Goal: Navigation & Orientation: Find specific page/section

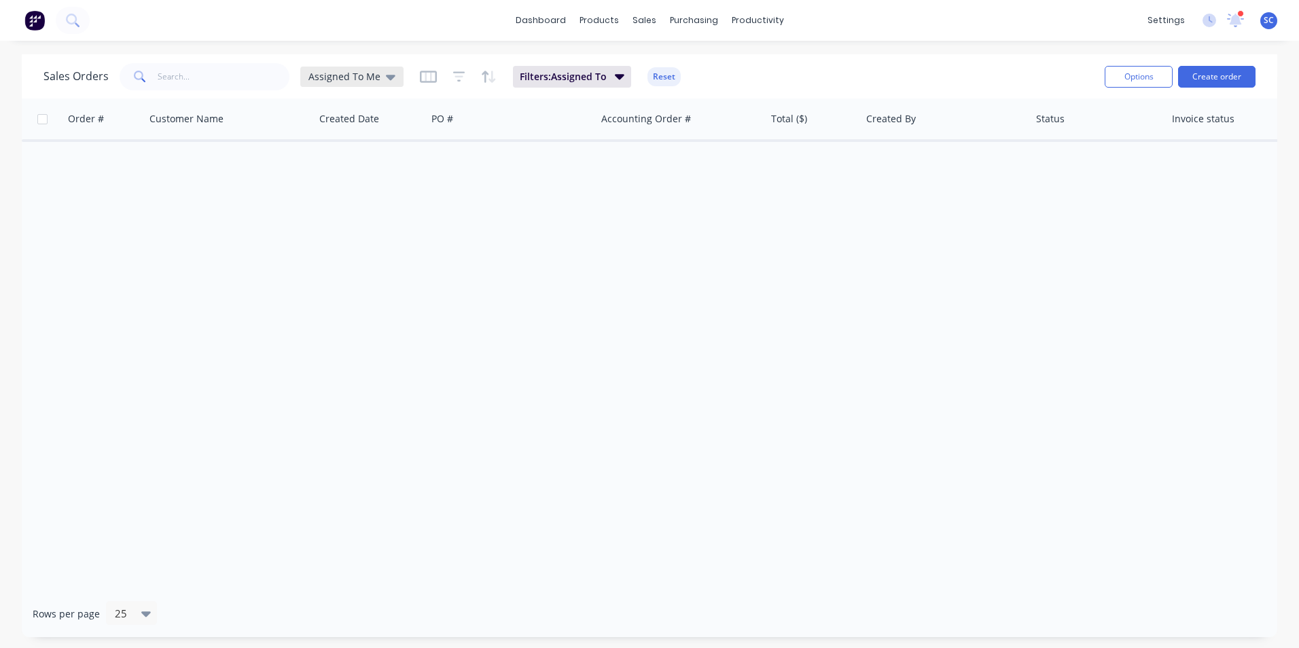
click at [354, 75] on span "Assigned To Me" at bounding box center [345, 76] width 72 height 14
click at [327, 199] on button "None" at bounding box center [381, 193] width 155 height 16
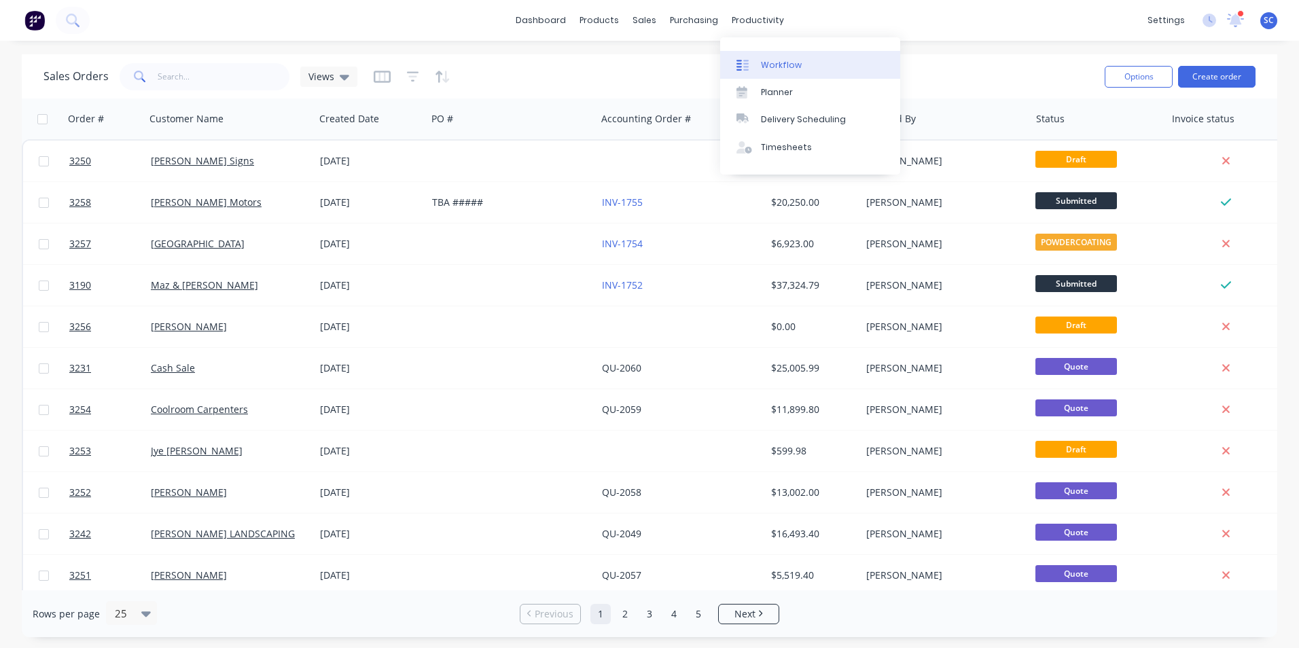
click at [773, 63] on div "Workflow" at bounding box center [781, 65] width 41 height 12
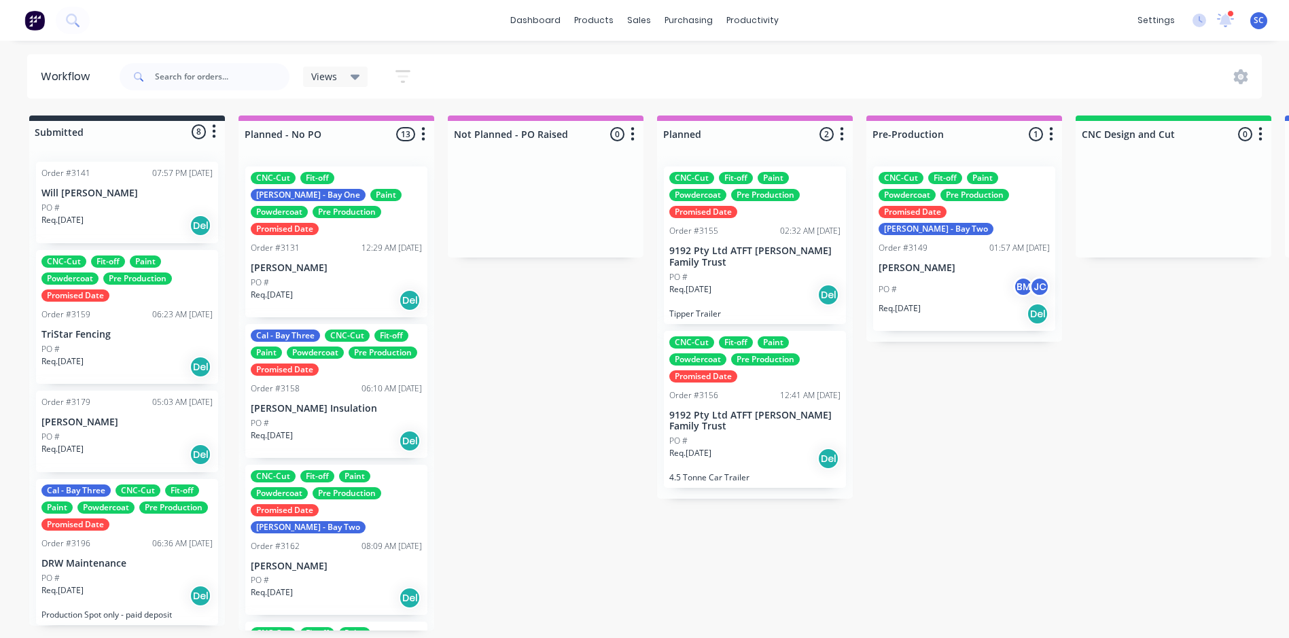
click at [355, 72] on icon at bounding box center [356, 76] width 10 height 15
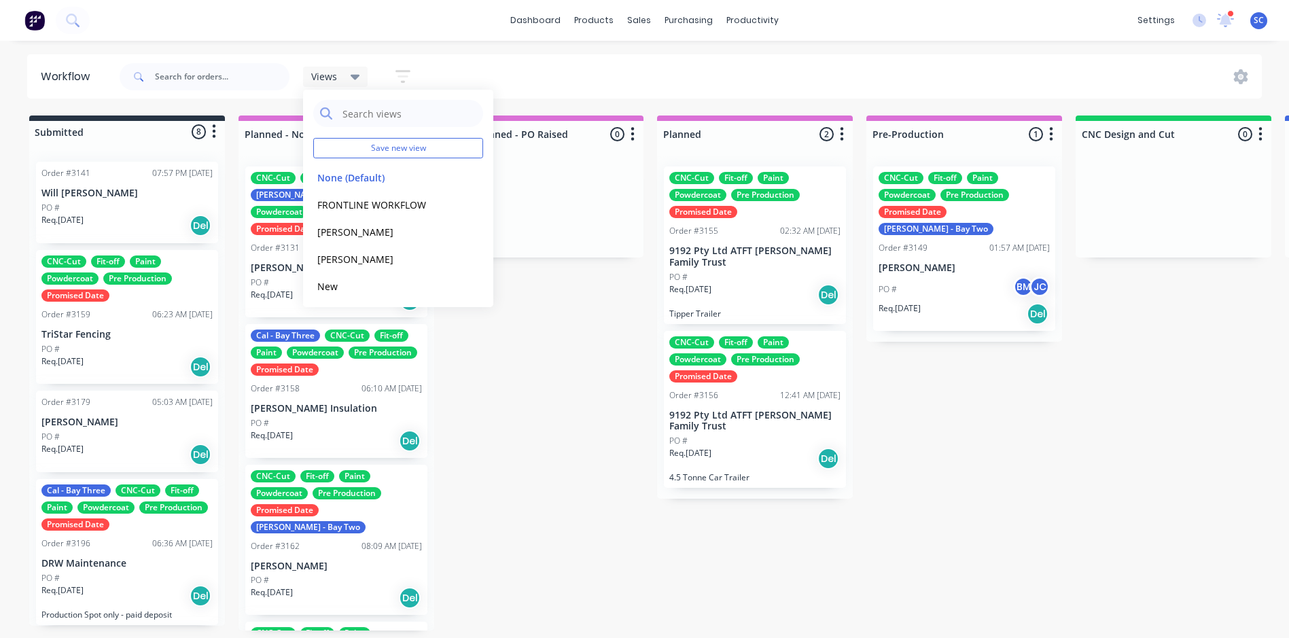
click at [565, 78] on div "Views Save new view None (Default) edit FRONTLINE WORKFLOW edit [PERSON_NAME] e…" at bounding box center [690, 76] width 1146 height 41
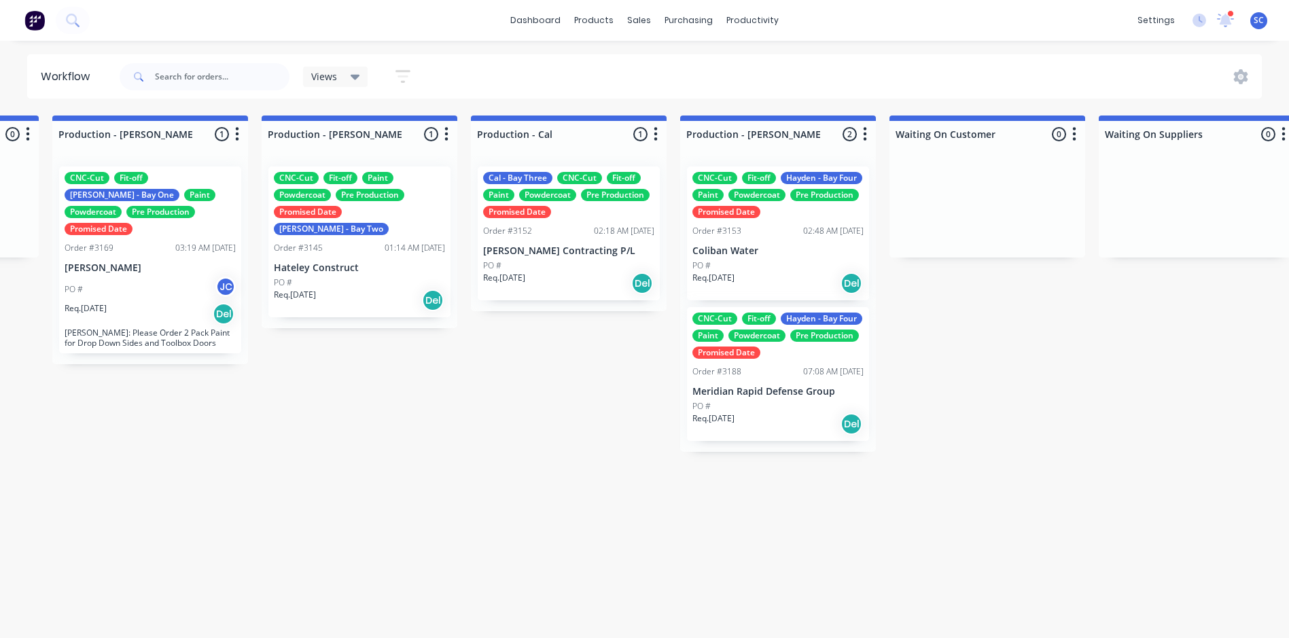
scroll to position [0, 1444]
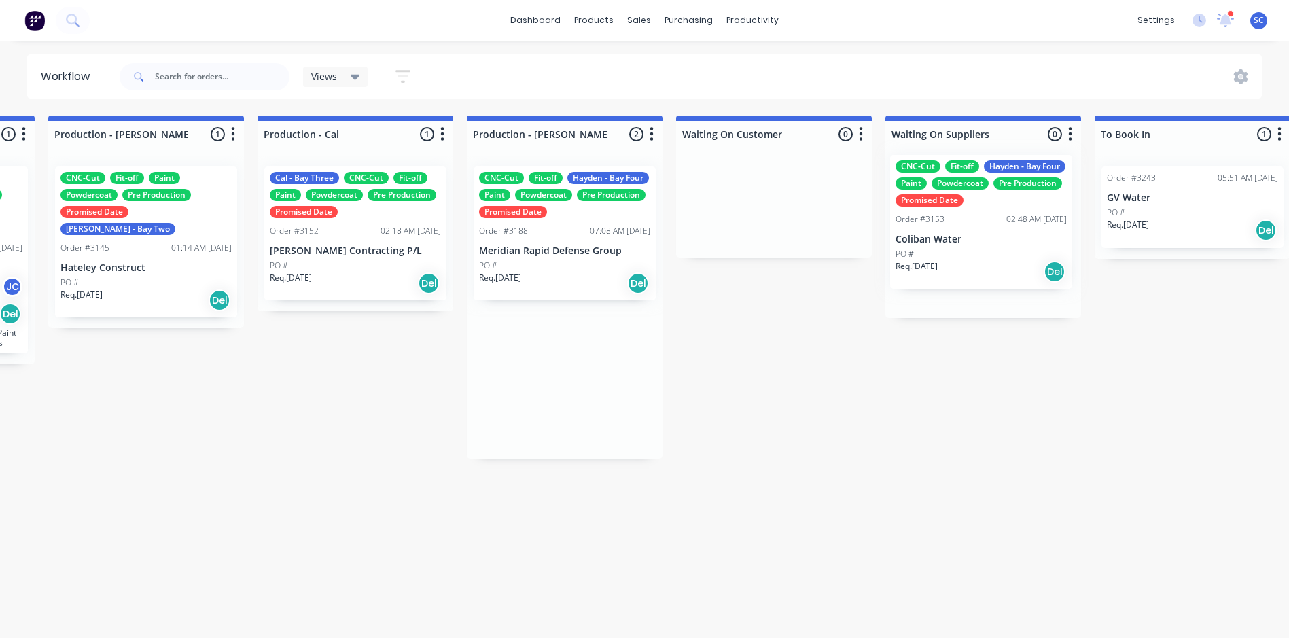
drag, startPoint x: 777, startPoint y: 251, endPoint x: 991, endPoint y: 238, distance: 213.8
click at [991, 238] on div "Submitted 8 Status colour #273444 hex #273444 Save Cancel Summaries Total order…" at bounding box center [452, 373] width 4237 height 515
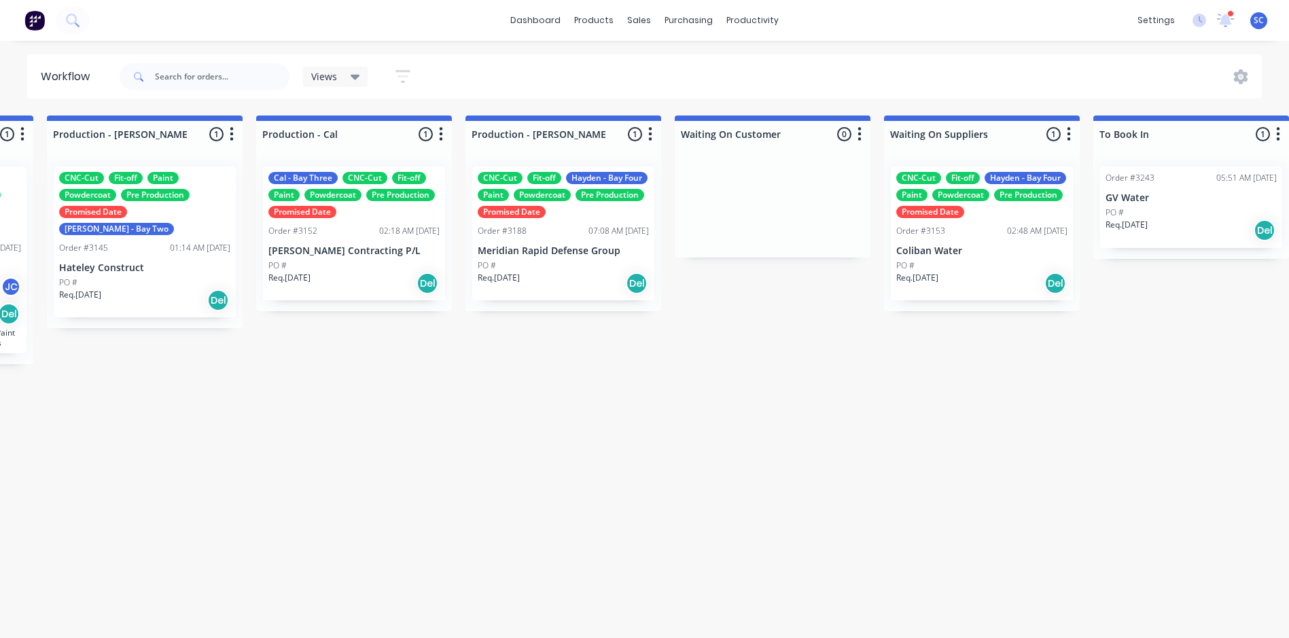
scroll to position [0, 1658]
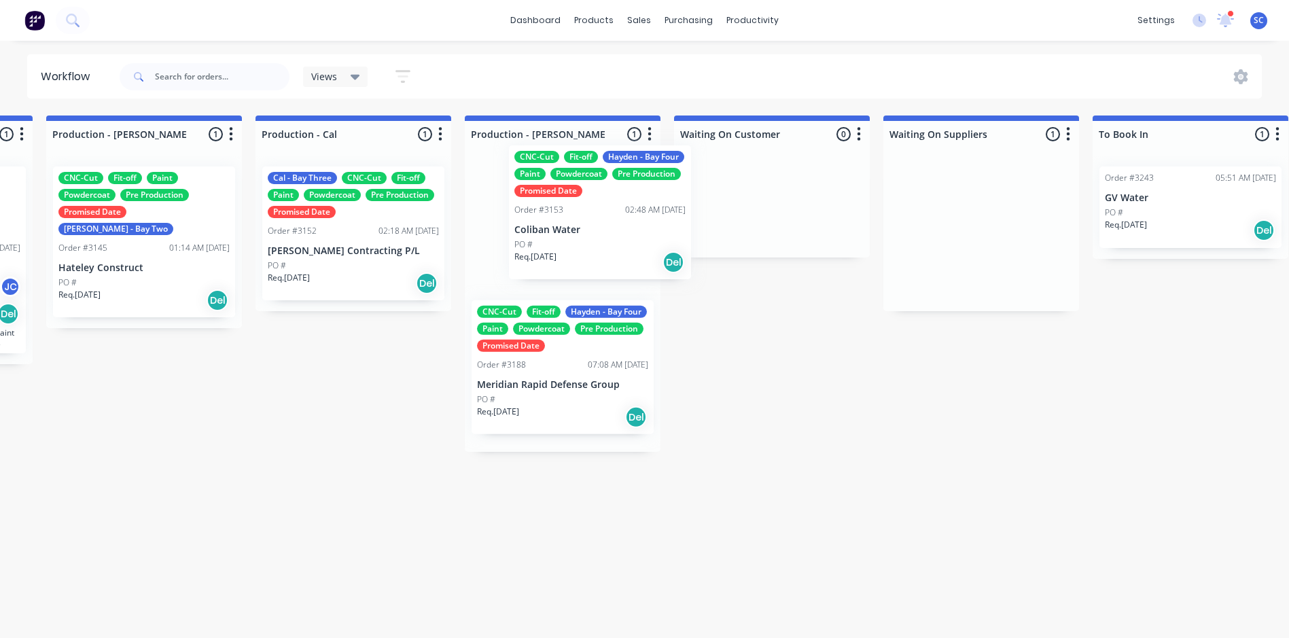
drag, startPoint x: 1000, startPoint y: 260, endPoint x: 591, endPoint y: 239, distance: 409.0
click at [591, 239] on div "Submitted 8 Status colour #273444 hex #273444 Save Cancel Summaries Total order…" at bounding box center [450, 373] width 4237 height 515
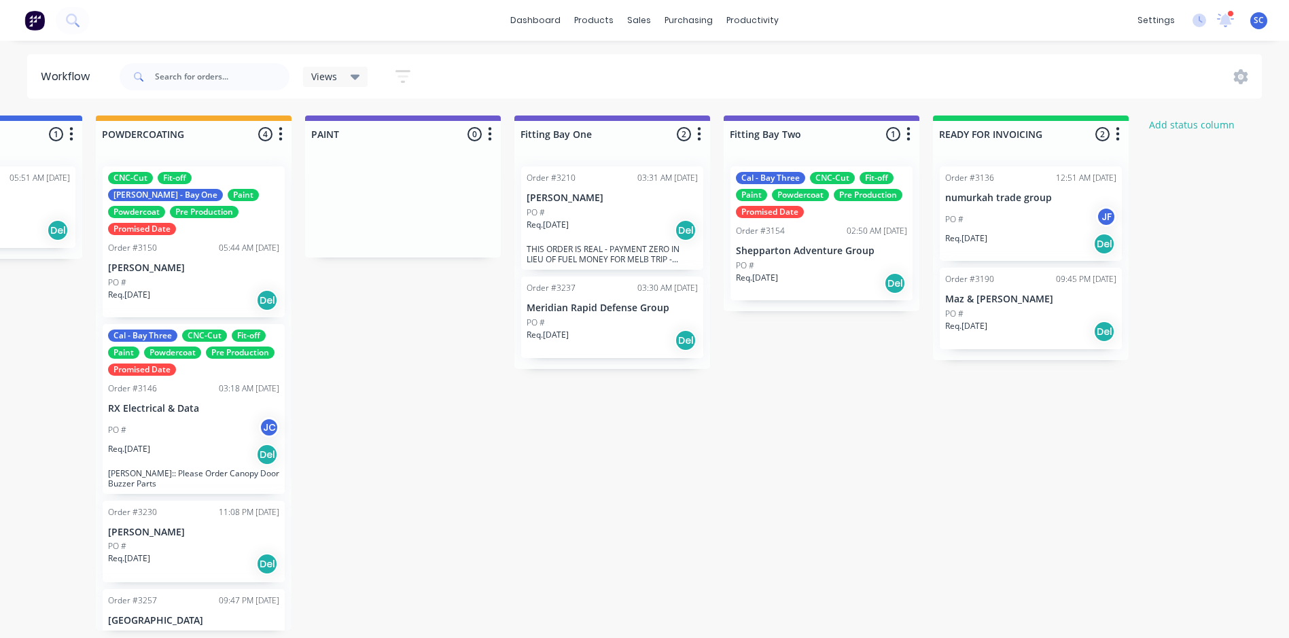
scroll to position [3, 2948]
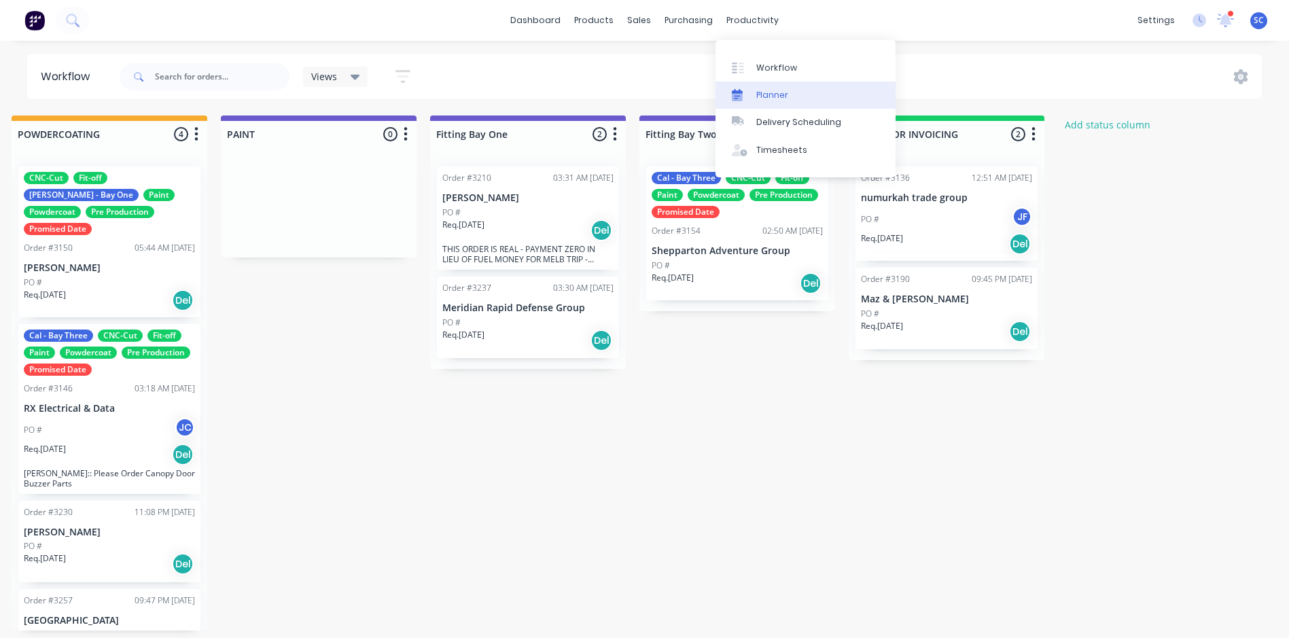
click at [754, 97] on link "Planner" at bounding box center [806, 95] width 180 height 27
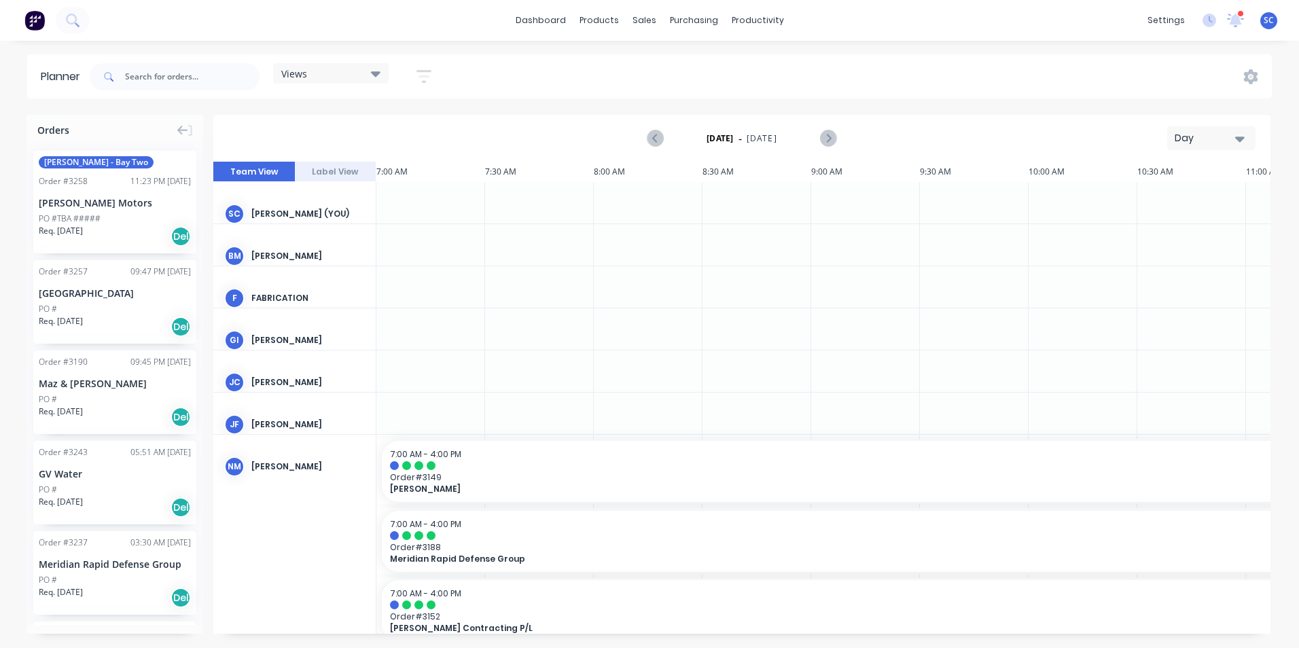
scroll to position [0, 653]
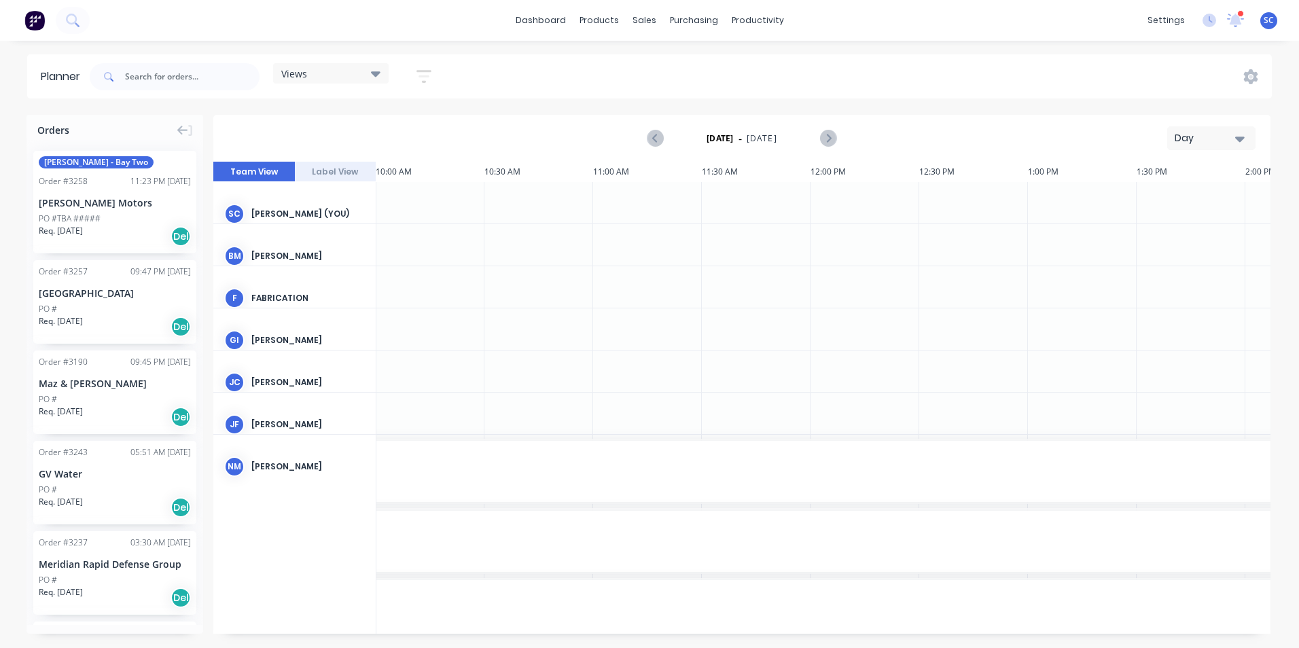
click at [1222, 139] on div "Day" at bounding box center [1206, 138] width 63 height 14
click at [1176, 227] on div "Month" at bounding box center [1187, 228] width 135 height 27
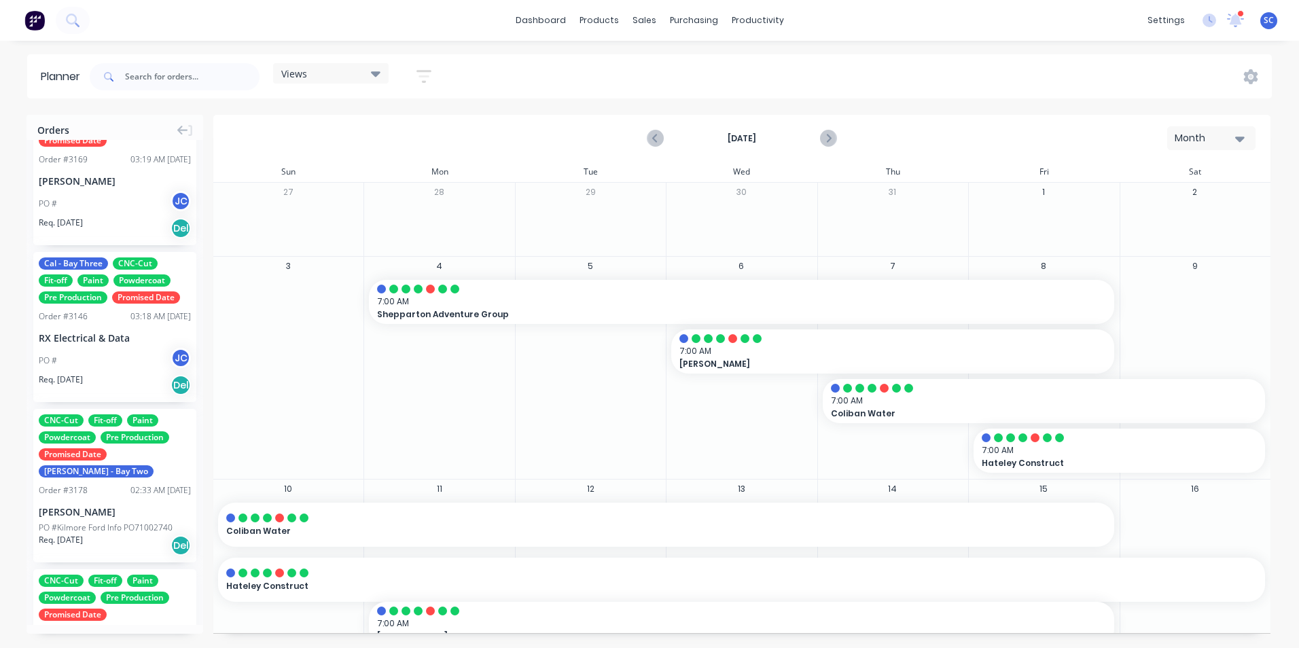
scroll to position [0, 0]
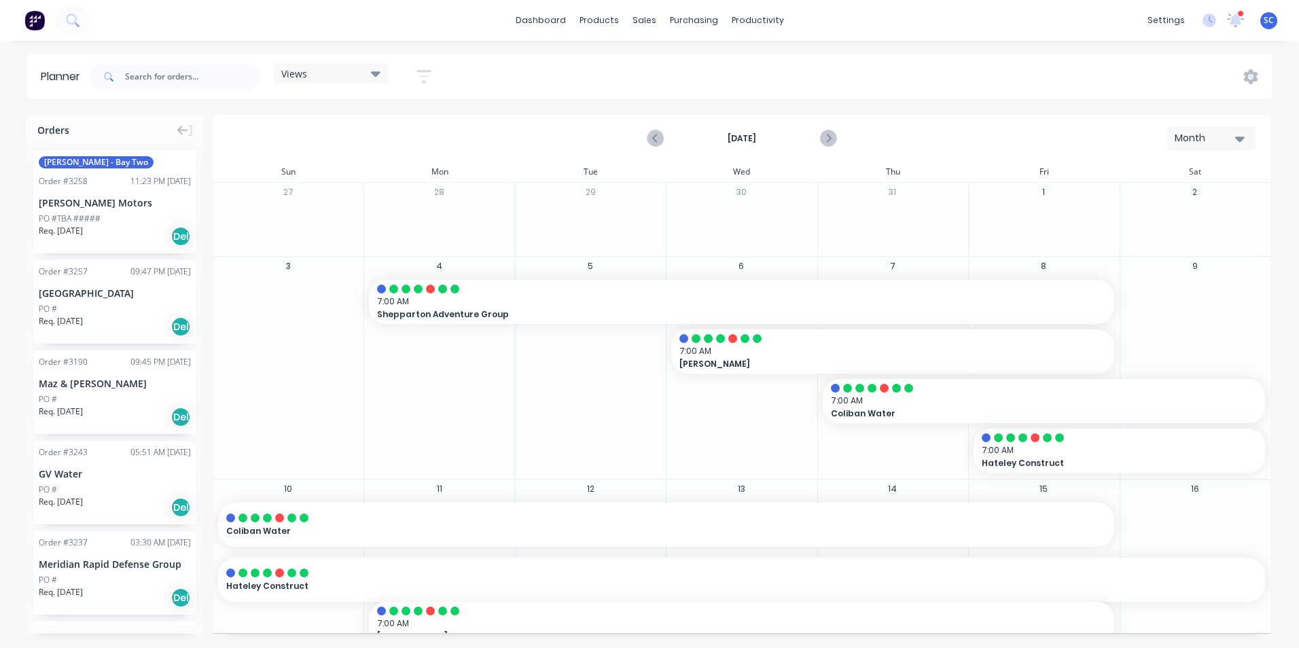
click at [334, 73] on div "Views" at bounding box center [330, 73] width 99 height 12
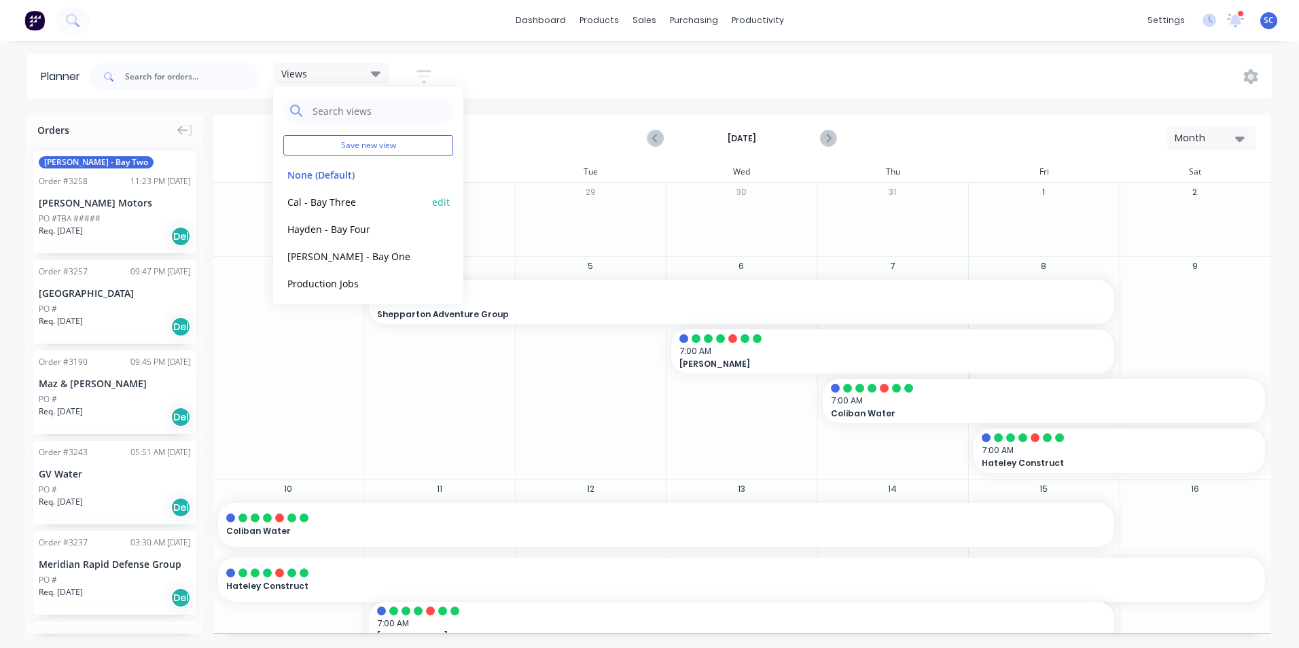
click at [338, 200] on button "Cal - Bay Three" at bounding box center [355, 202] width 145 height 16
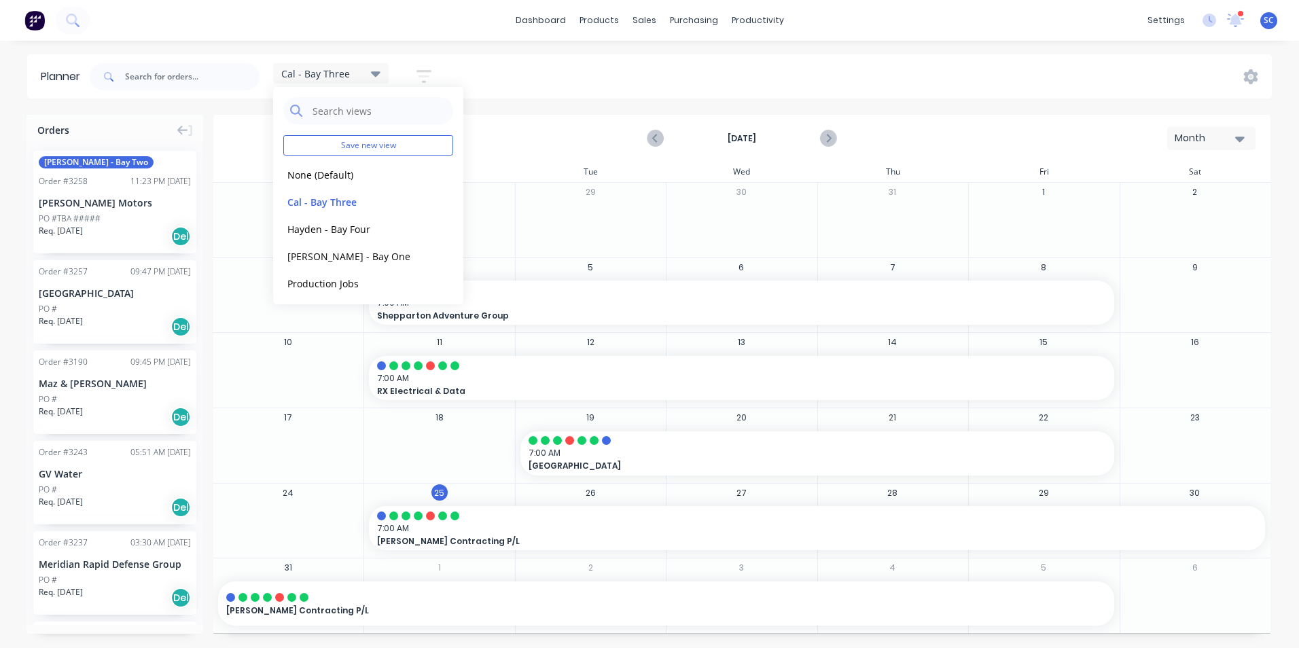
click at [546, 86] on div "Cal - Bay Three Save new view None (Default) edit Cal - Bay Three edit Hayden -…" at bounding box center [679, 76] width 1185 height 41
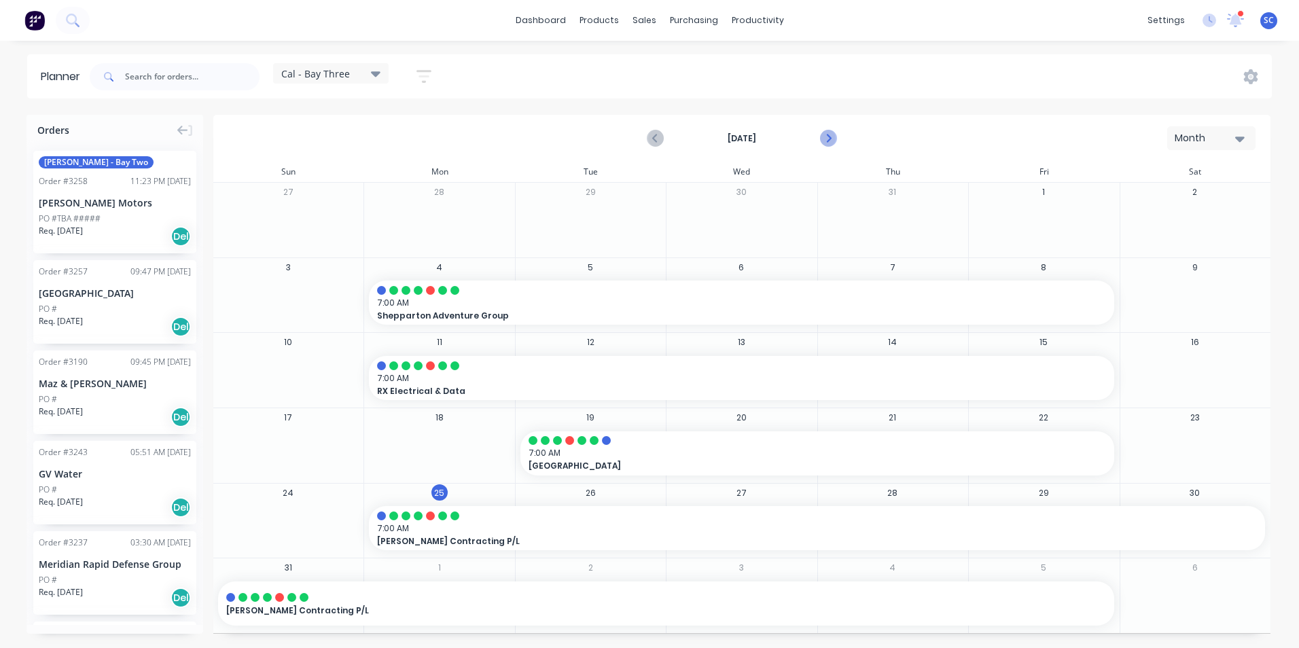
click at [835, 139] on icon "Next page" at bounding box center [828, 138] width 16 height 16
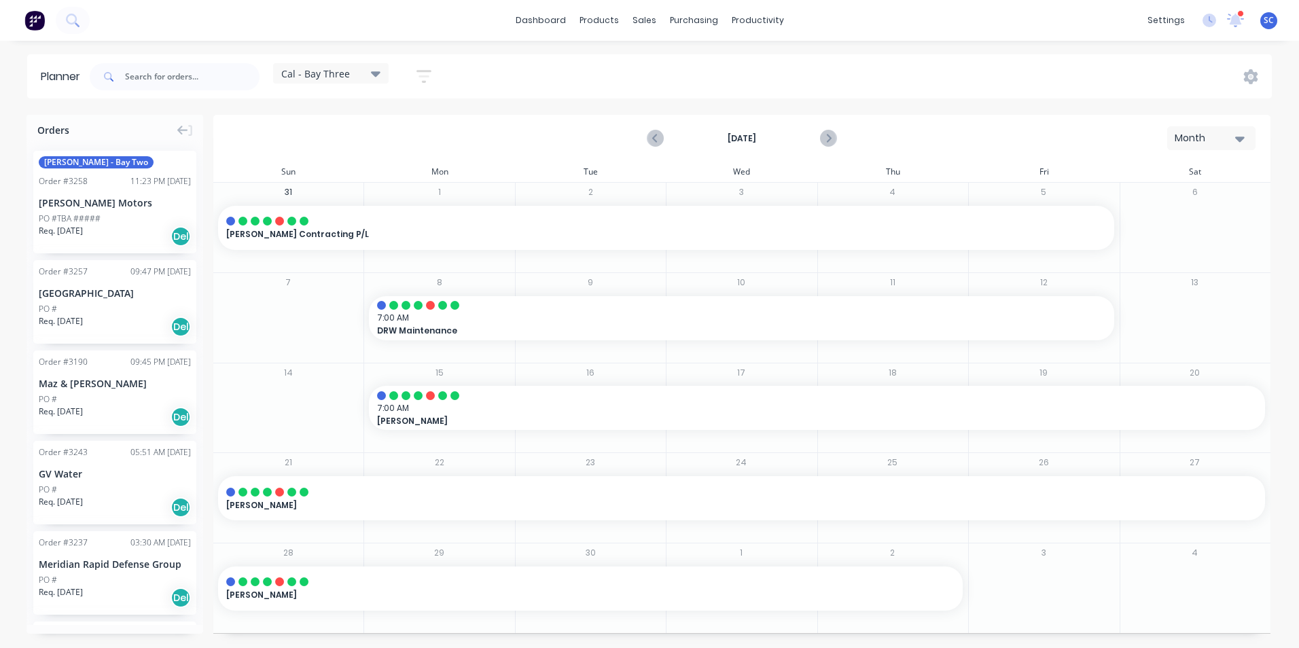
drag, startPoint x: 1210, startPoint y: 139, endPoint x: 1236, endPoint y: 146, distance: 27.5
click at [1210, 137] on div "Month" at bounding box center [1206, 138] width 63 height 14
click at [1238, 133] on icon "button" at bounding box center [1240, 138] width 10 height 15
click at [353, 69] on div "Cal - Bay Three" at bounding box center [330, 73] width 99 height 12
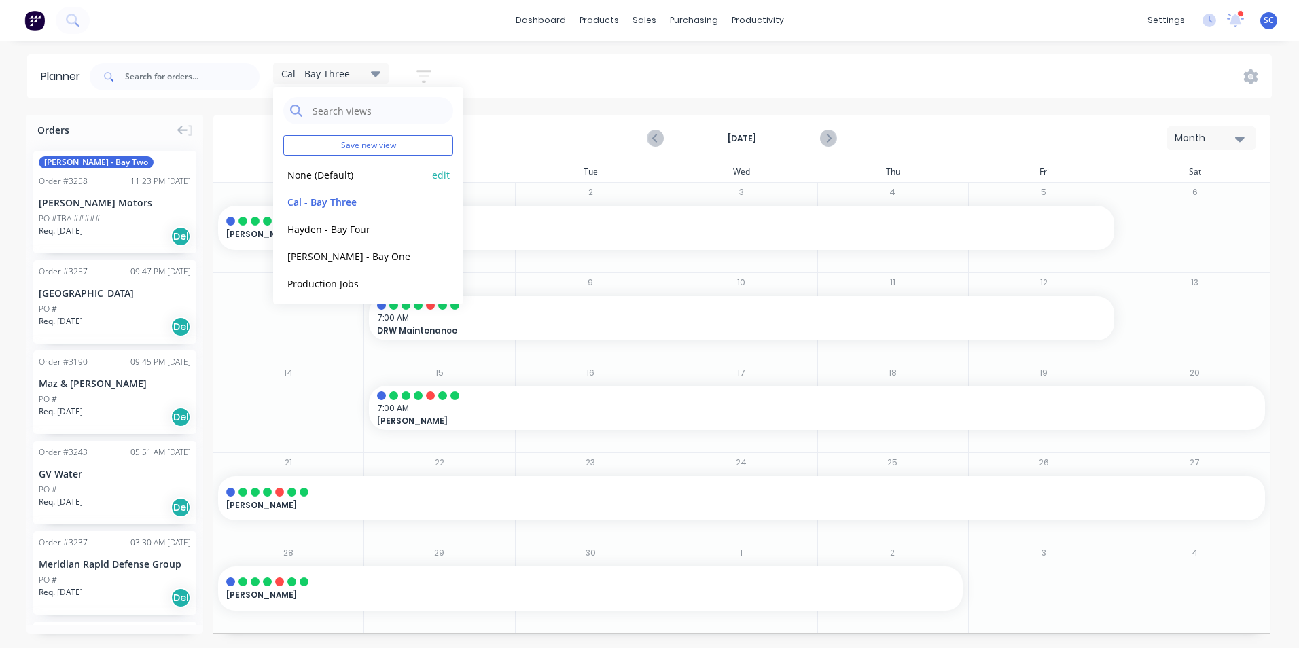
click at [356, 178] on button "None (Default)" at bounding box center [355, 174] width 145 height 16
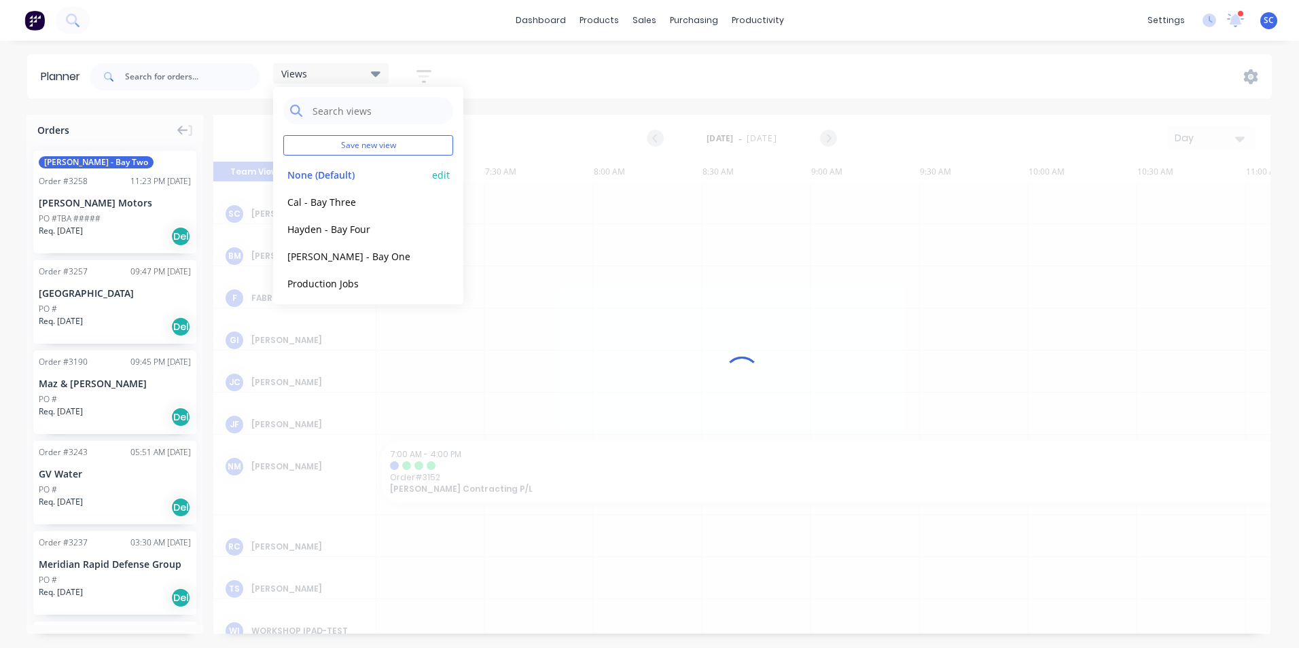
scroll to position [0, 653]
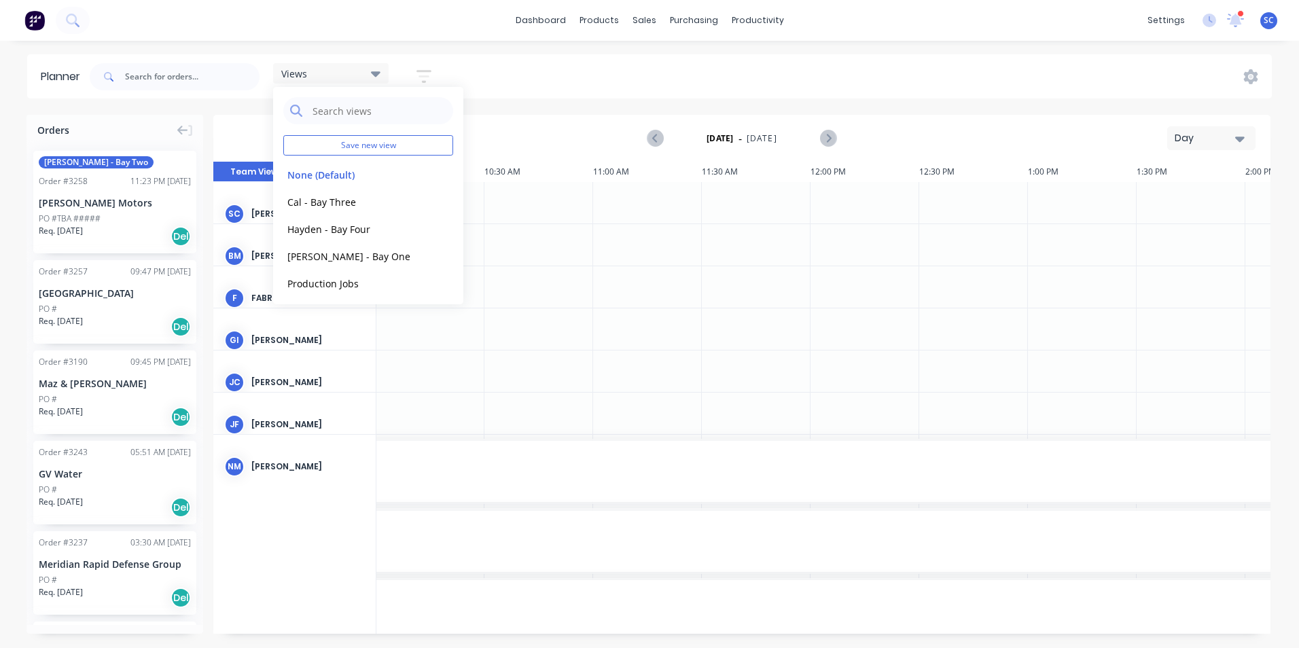
click at [603, 100] on div "Planner Views Save new view None (Default) edit Cal - Bay Three edit Hayden - B…" at bounding box center [649, 350] width 1299 height 593
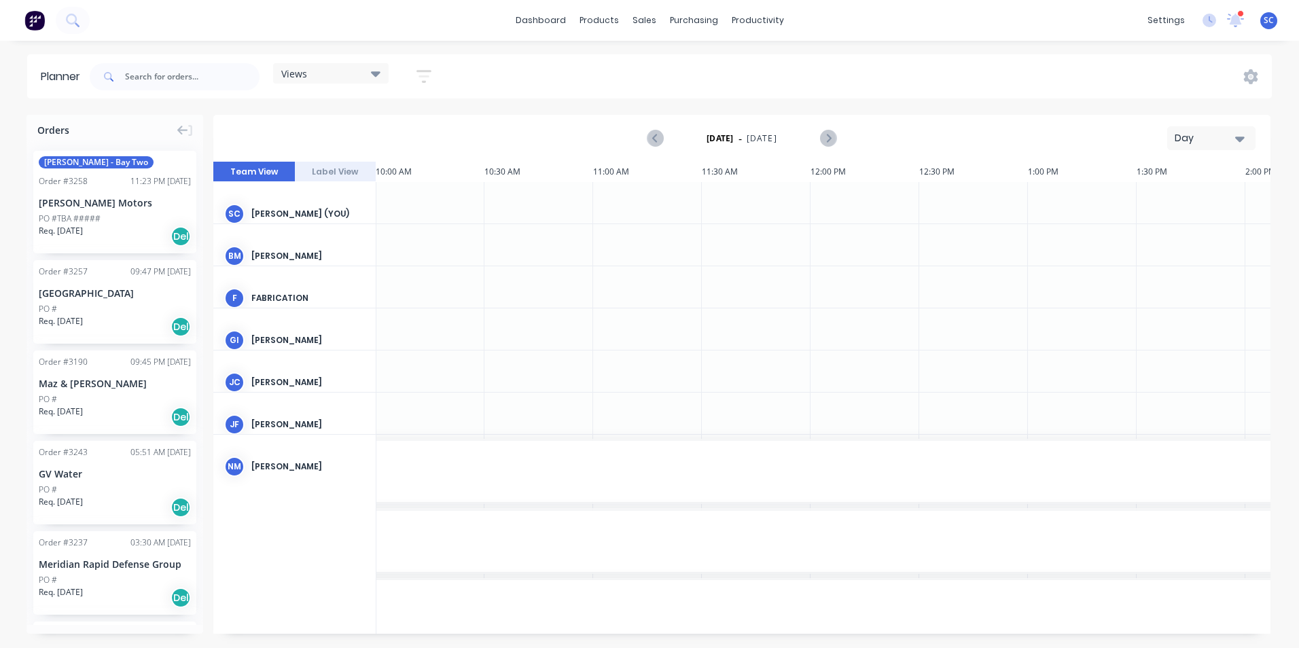
click at [1216, 133] on div "Day" at bounding box center [1206, 138] width 63 height 14
click at [1180, 228] on div "Month" at bounding box center [1187, 228] width 135 height 27
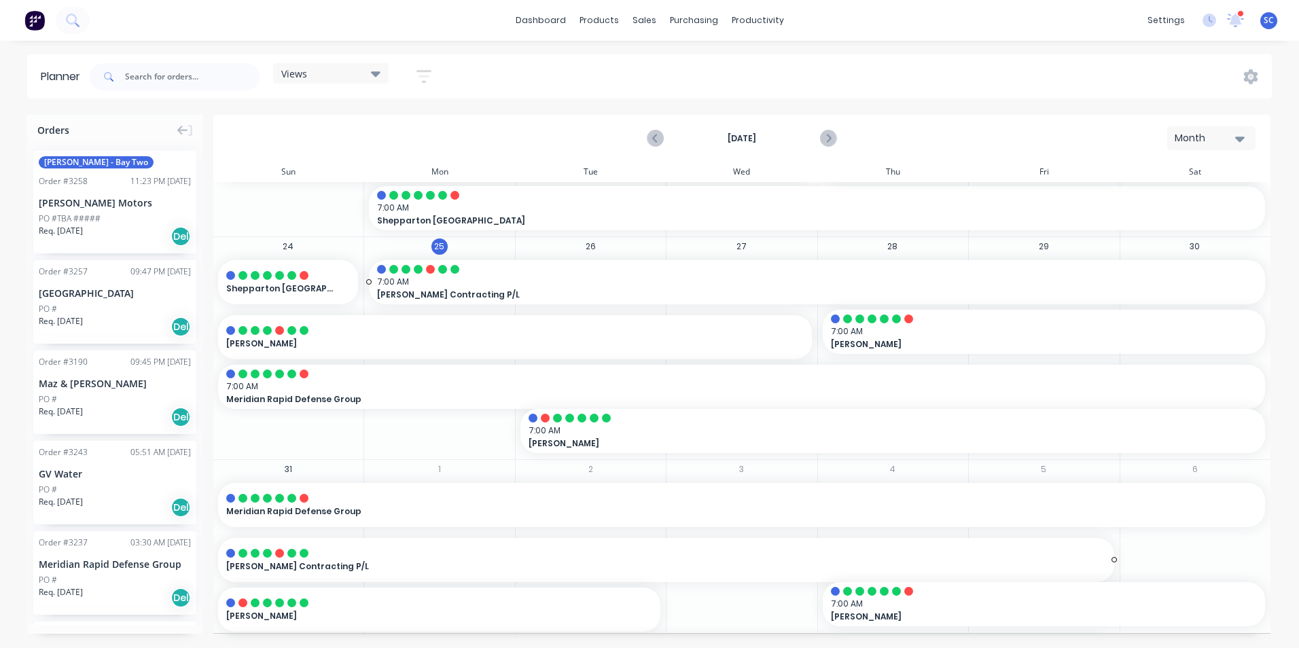
scroll to position [643, 0]
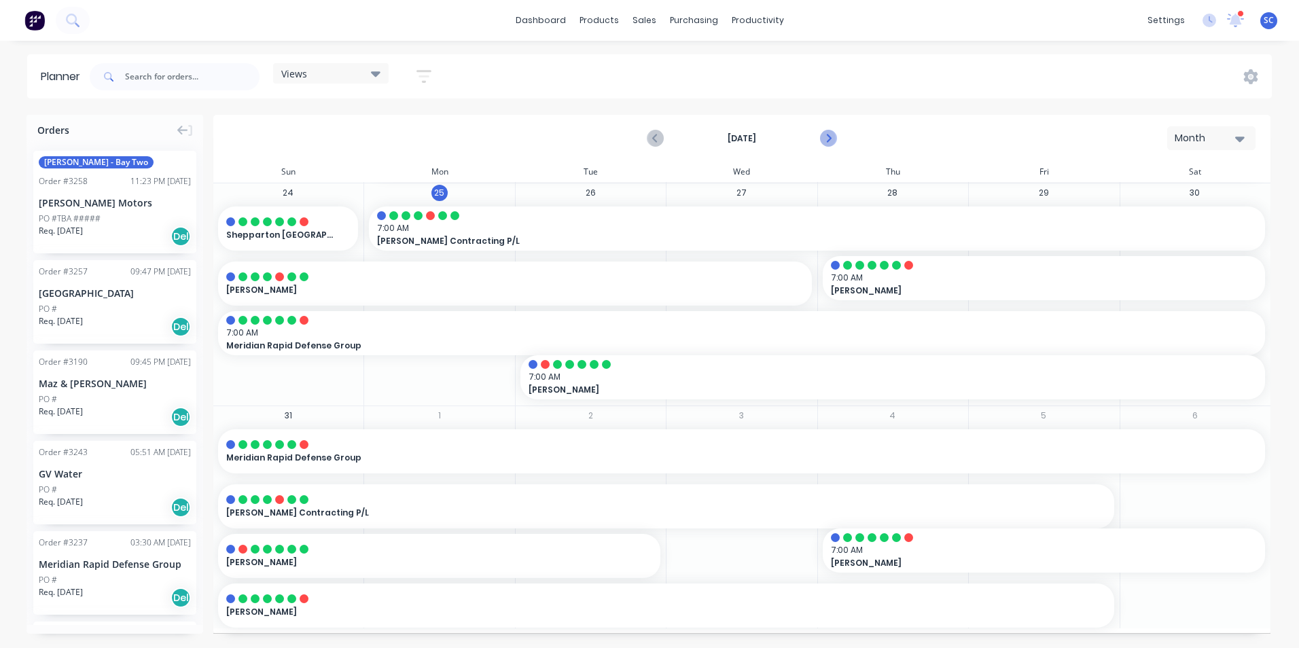
click at [829, 135] on icon "Next page" at bounding box center [828, 138] width 16 height 16
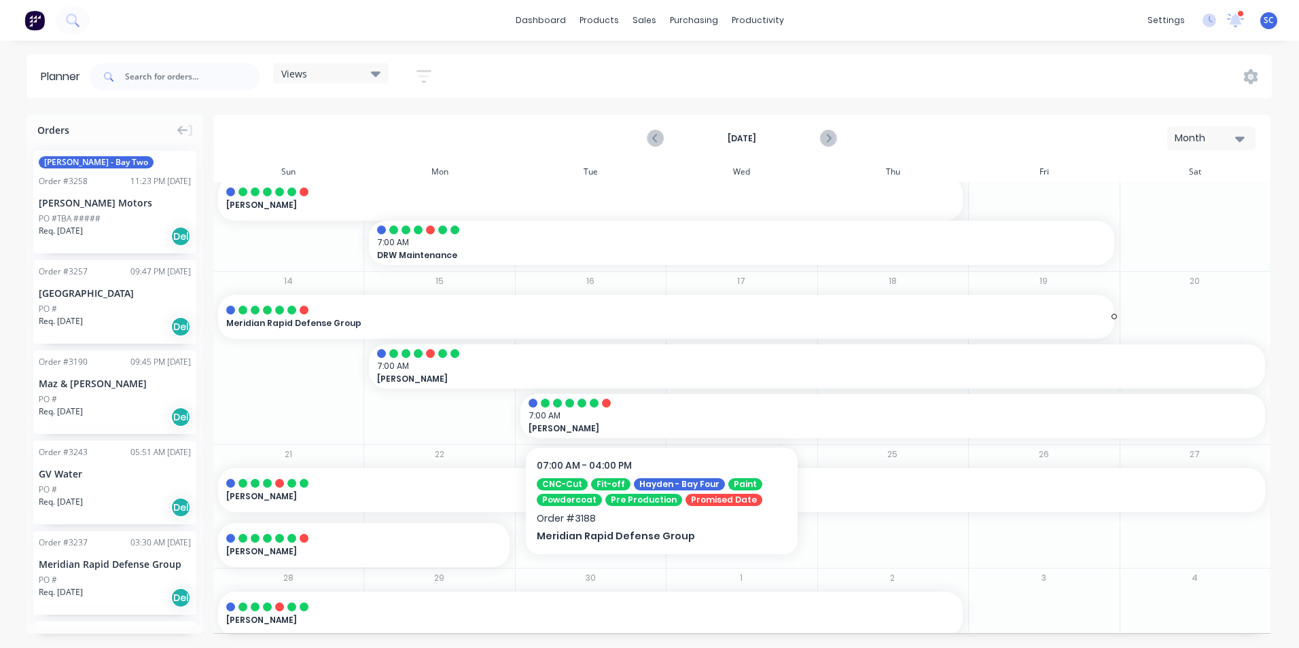
scroll to position [321, 0]
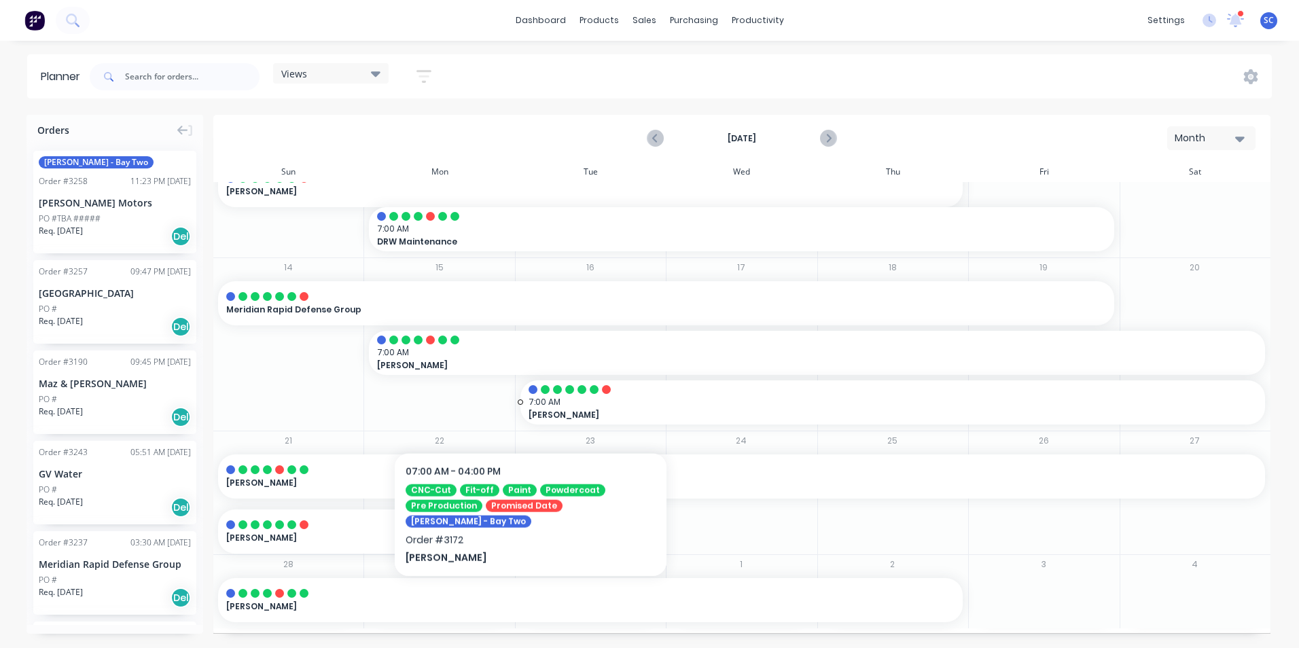
drag, startPoint x: 519, startPoint y: 402, endPoint x: 515, endPoint y: 408, distance: 7.4
click at [515, 410] on div "7:00 AM [PERSON_NAME] , Start: [DATE], End: [DATE]" at bounding box center [590, 355] width 151 height 149
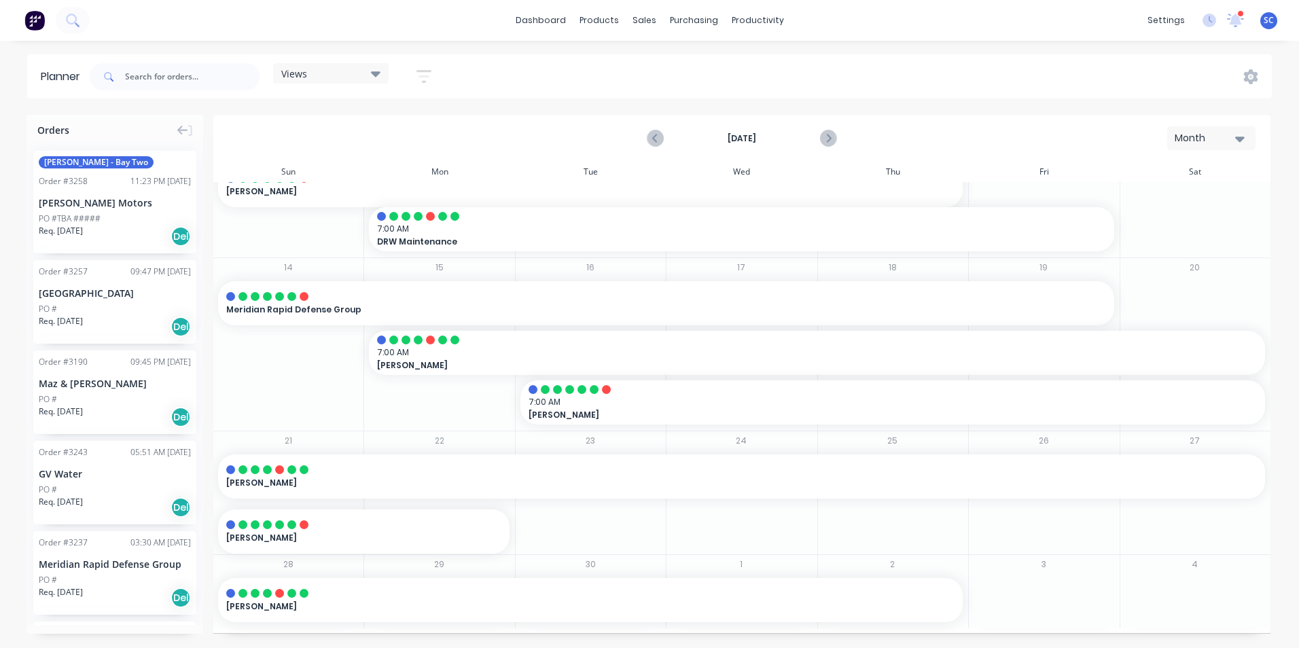
click at [515, 406] on div "7:00 AM [PERSON_NAME] , Start: [DATE], End: [DATE]" at bounding box center [590, 355] width 151 height 149
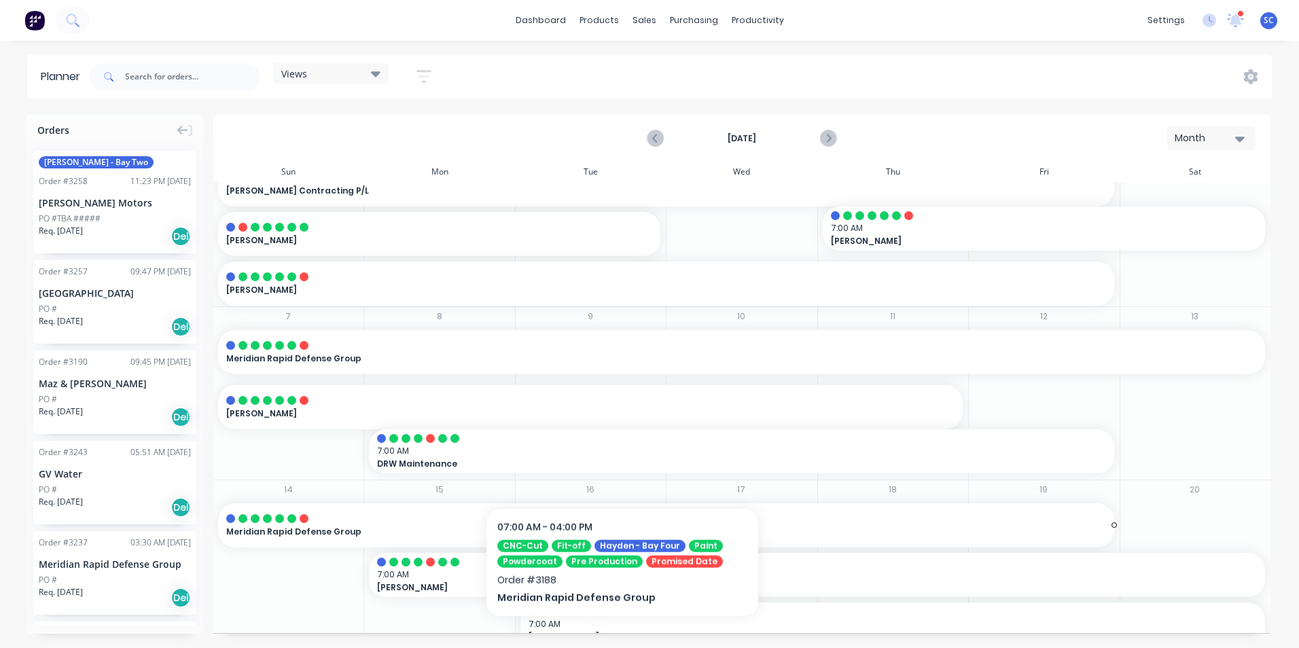
scroll to position [272, 0]
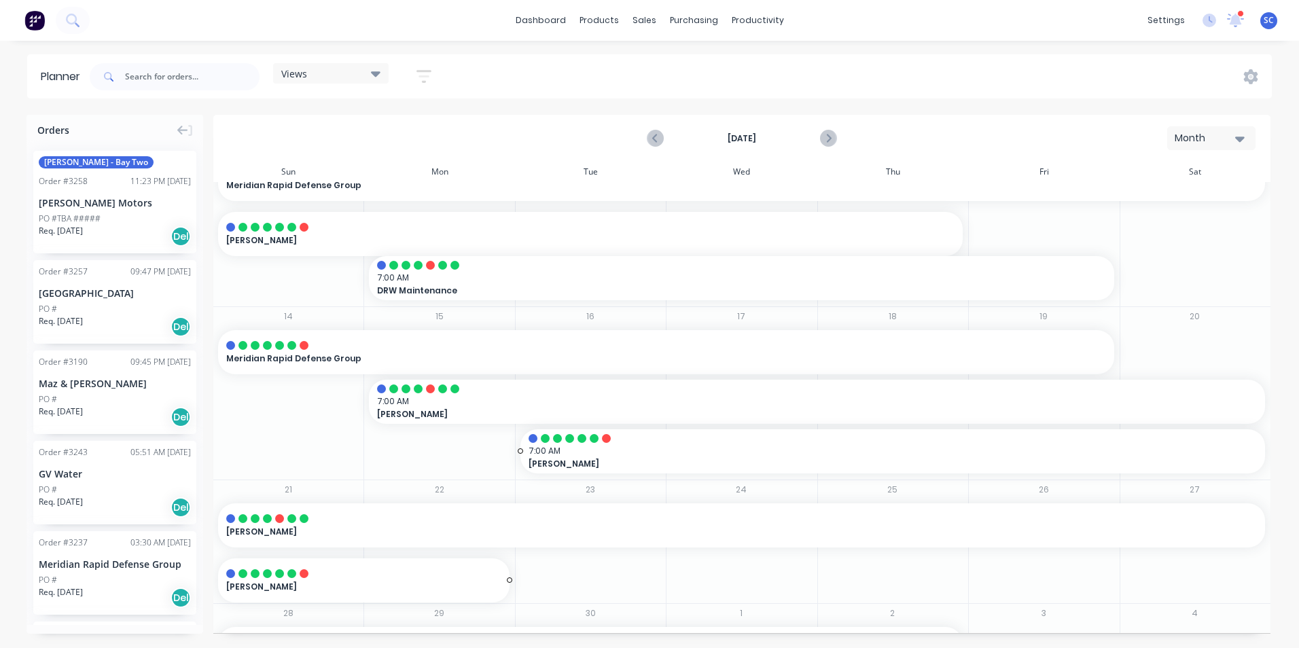
click at [603, 452] on span "7:00 AM" at bounding box center [890, 451] width 722 height 12
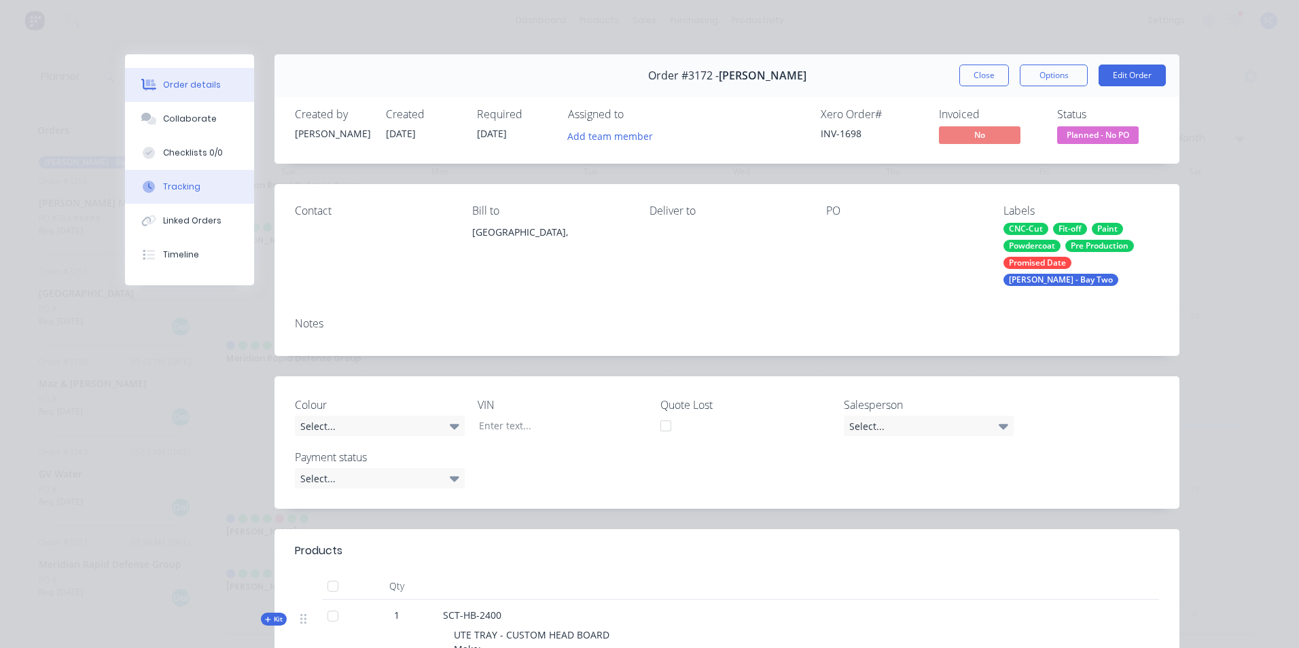
click at [163, 188] on div "Tracking" at bounding box center [181, 187] width 37 height 12
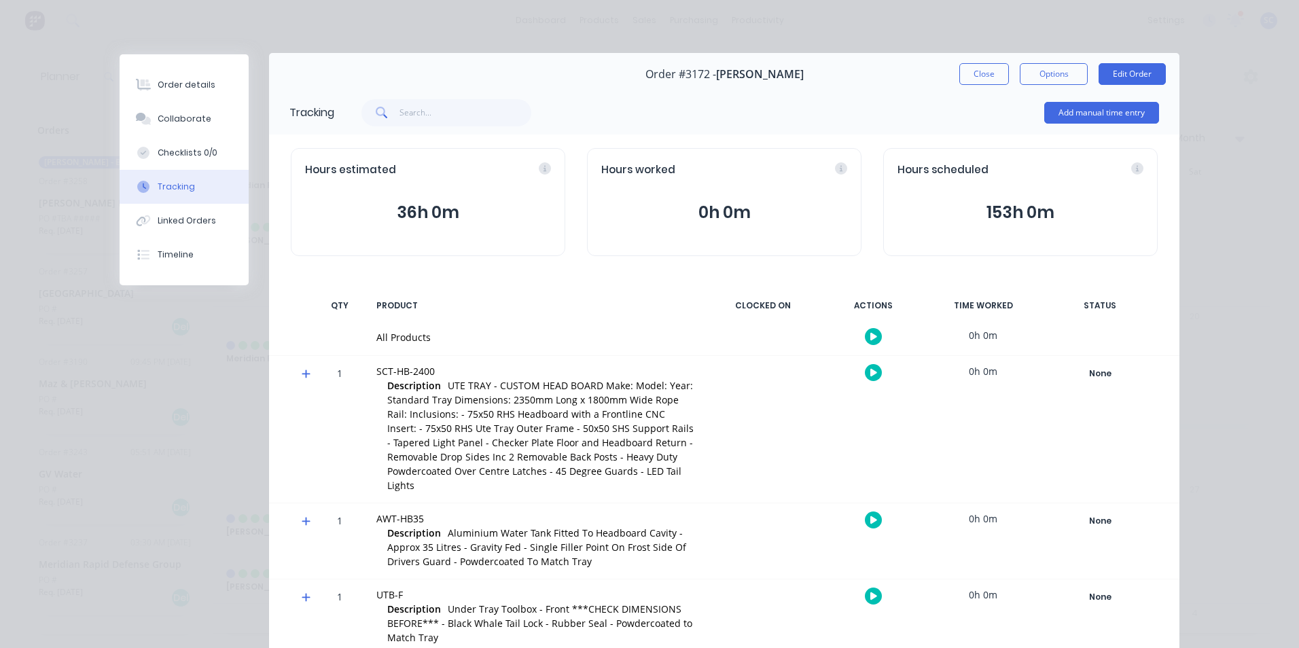
scroll to position [0, 0]
click at [985, 84] on button "Close" at bounding box center [985, 76] width 50 height 22
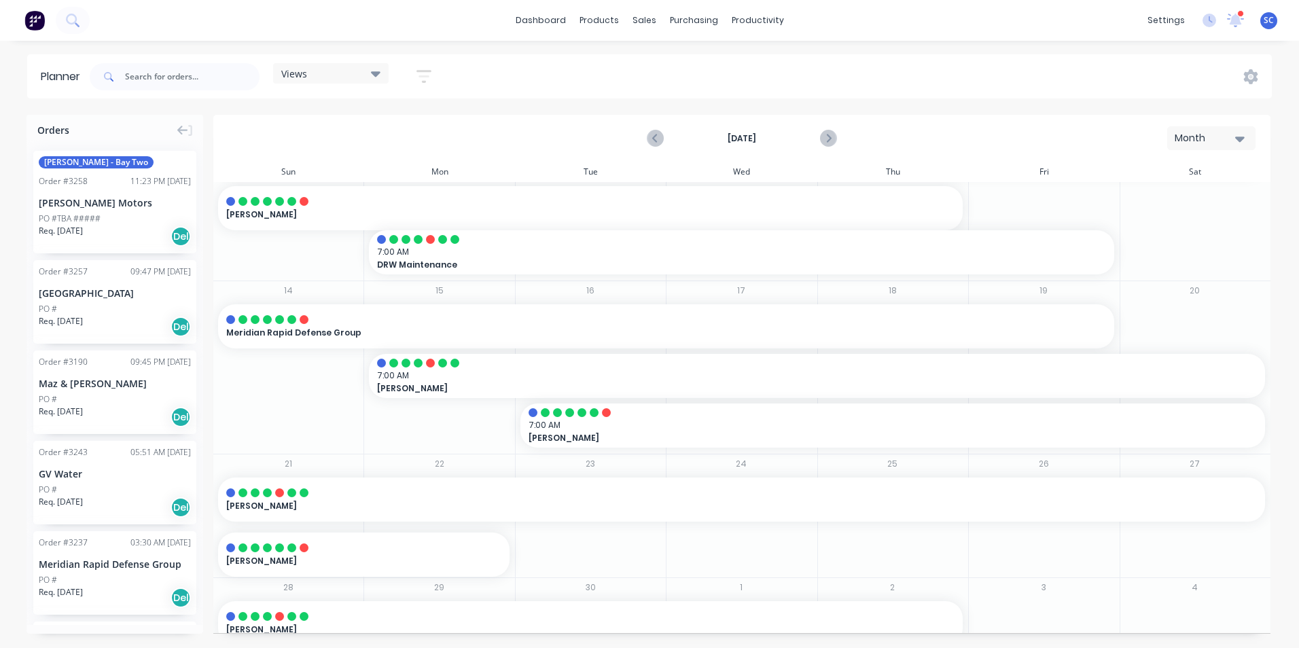
scroll to position [321, 0]
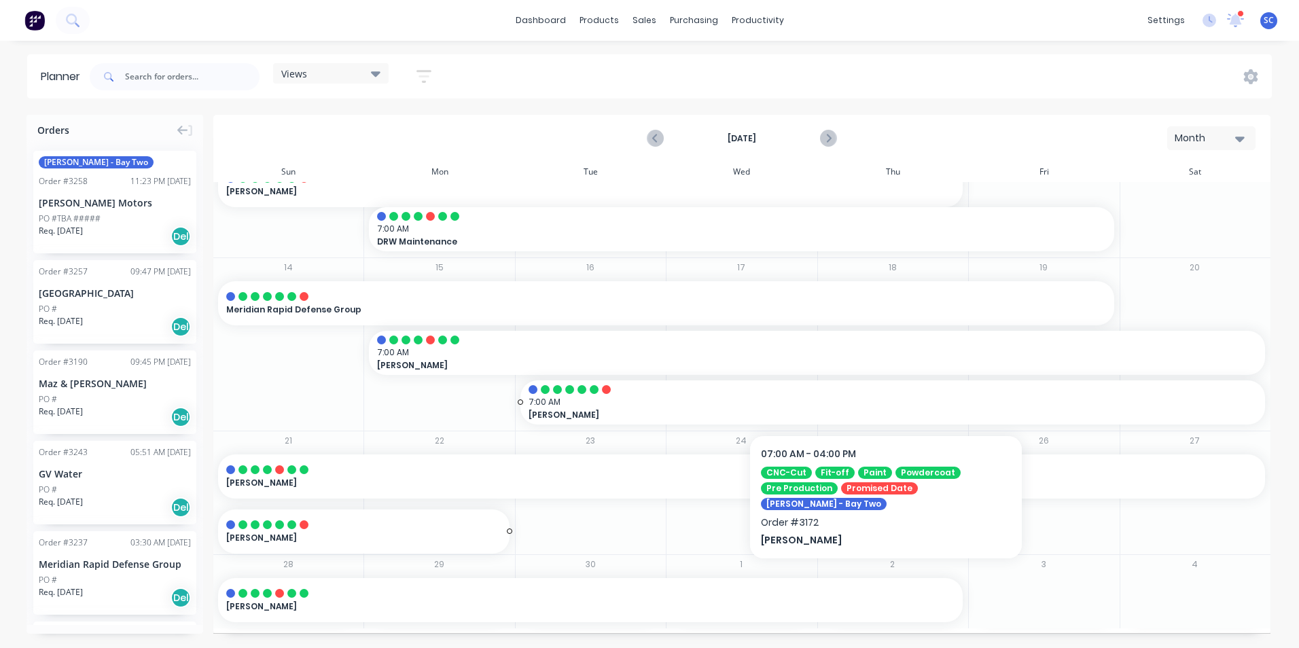
click at [625, 404] on span "7:00 AM" at bounding box center [890, 402] width 722 height 12
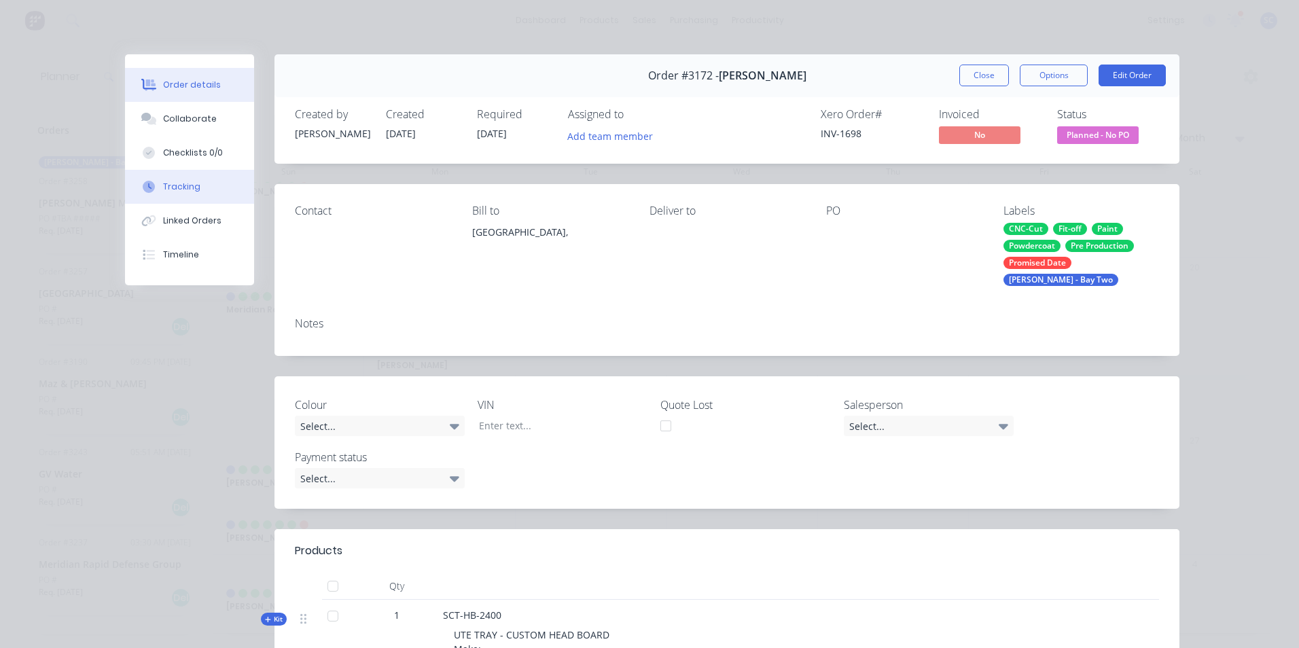
click at [195, 189] on button "Tracking" at bounding box center [189, 187] width 129 height 34
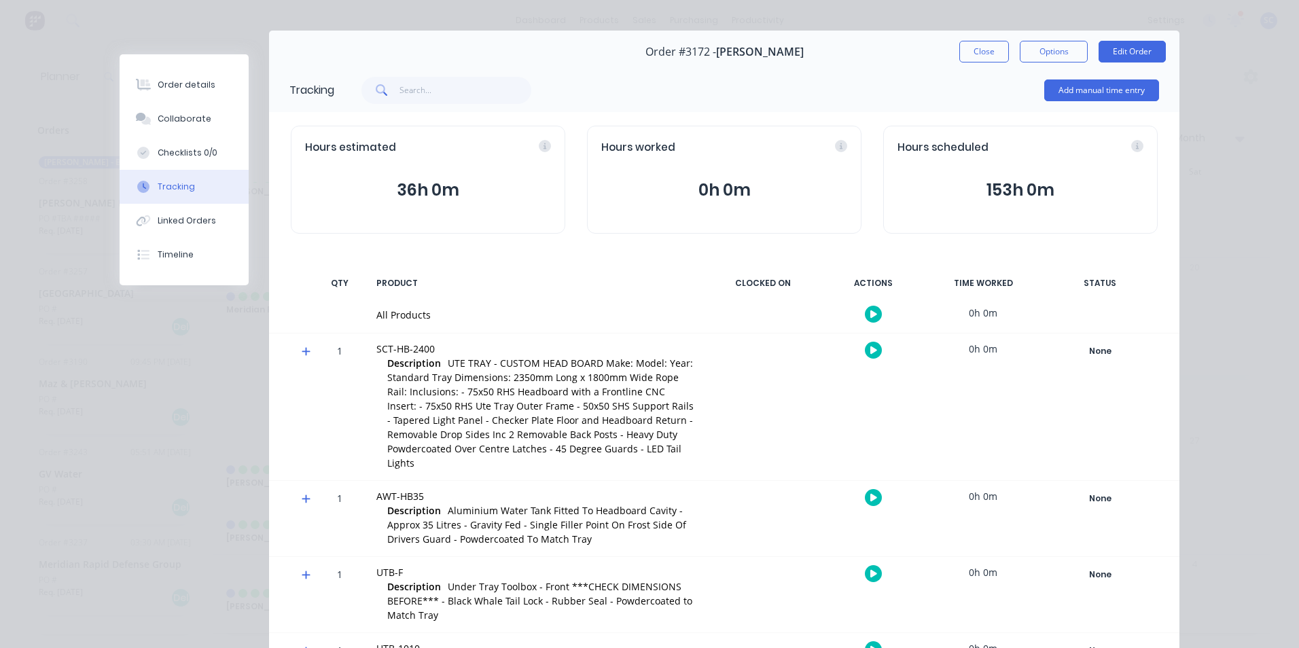
scroll to position [0, 0]
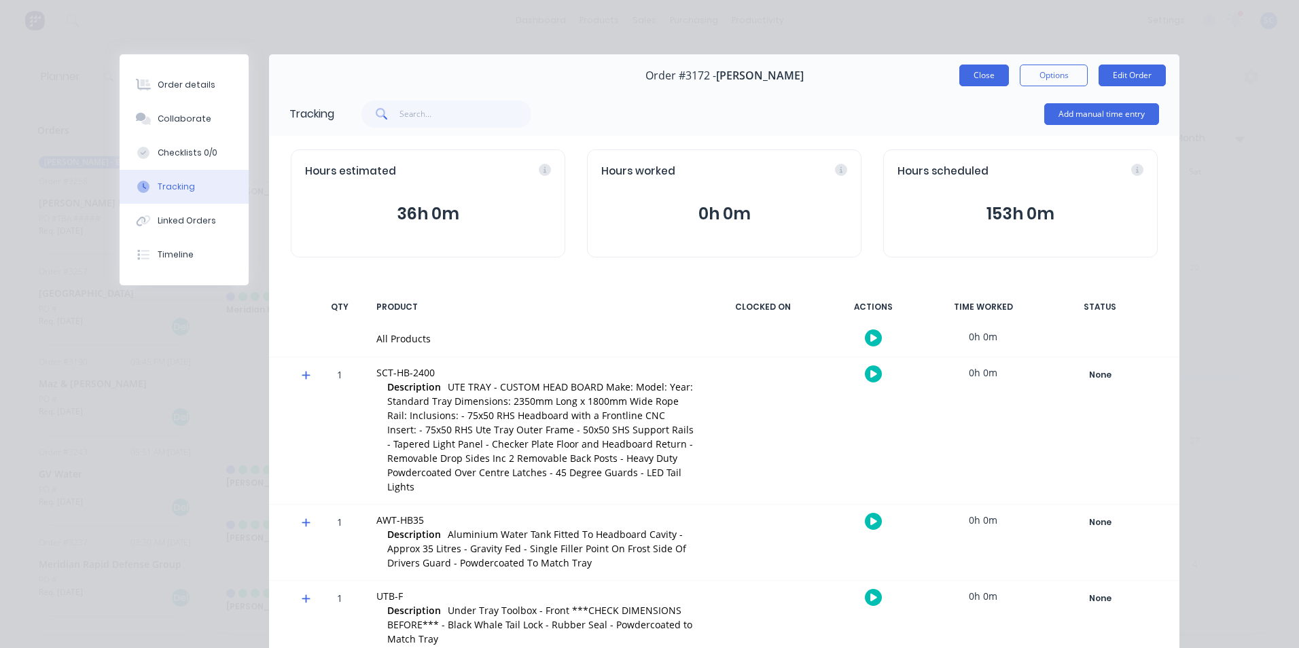
click at [962, 72] on button "Close" at bounding box center [985, 76] width 50 height 22
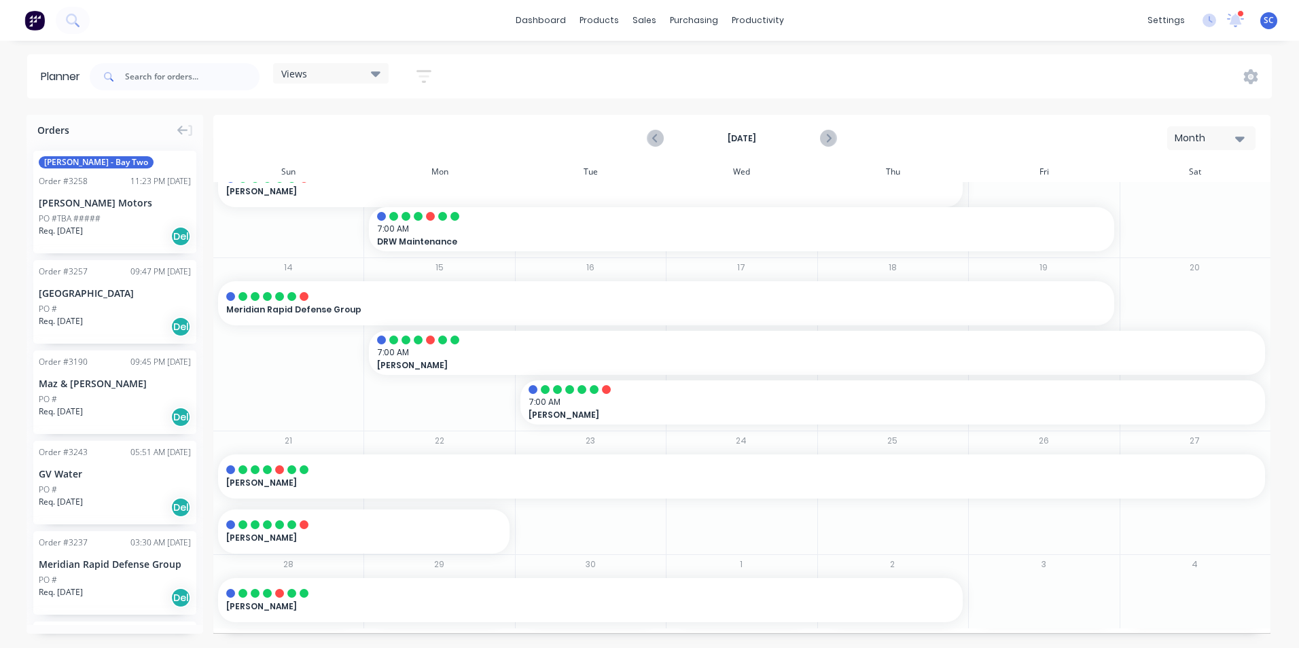
click at [329, 72] on div "Views" at bounding box center [330, 73] width 99 height 12
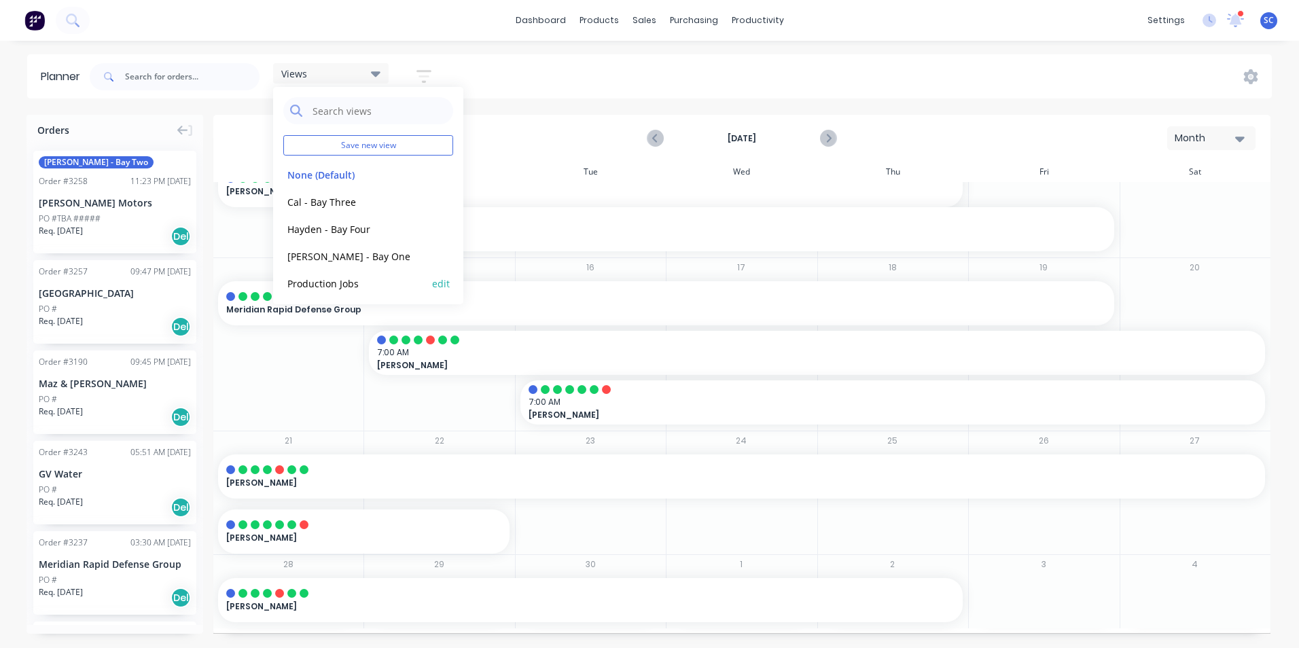
scroll to position [30, 0]
click at [326, 179] on button "Cal - Bay Three" at bounding box center [355, 172] width 145 height 16
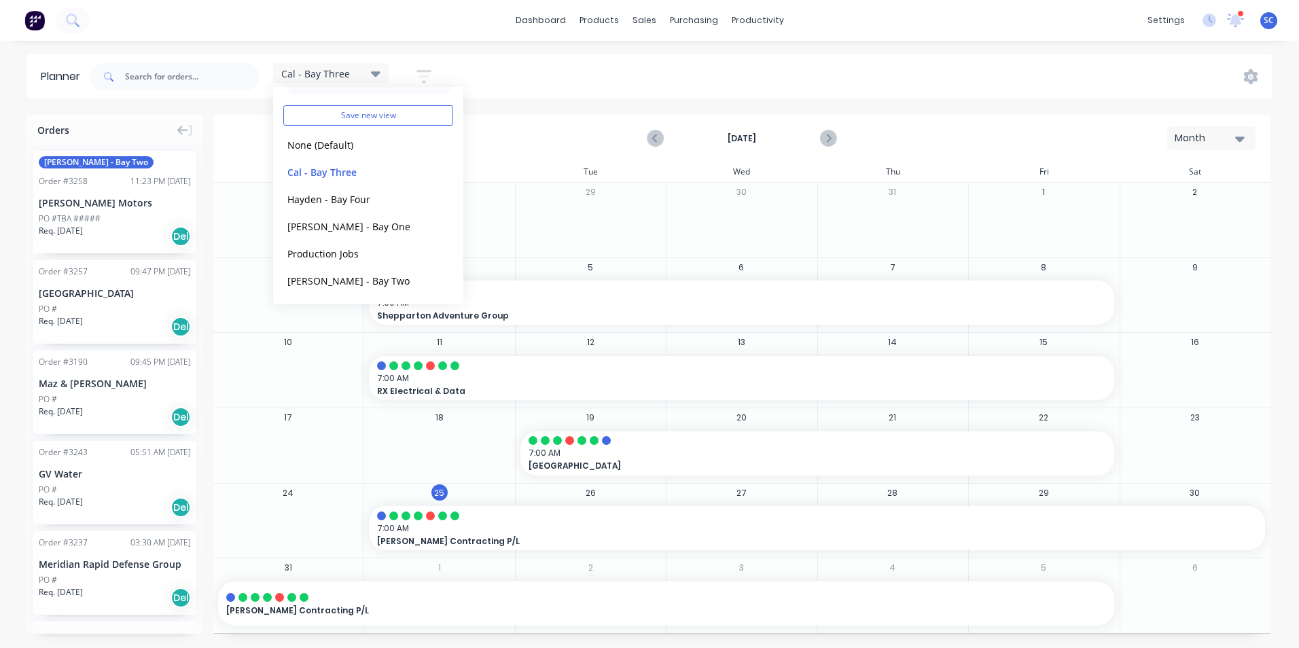
click at [720, 94] on div "Cal - Bay Three Save new view None (Default) edit Cal - Bay Three edit Hayden -…" at bounding box center [679, 76] width 1185 height 41
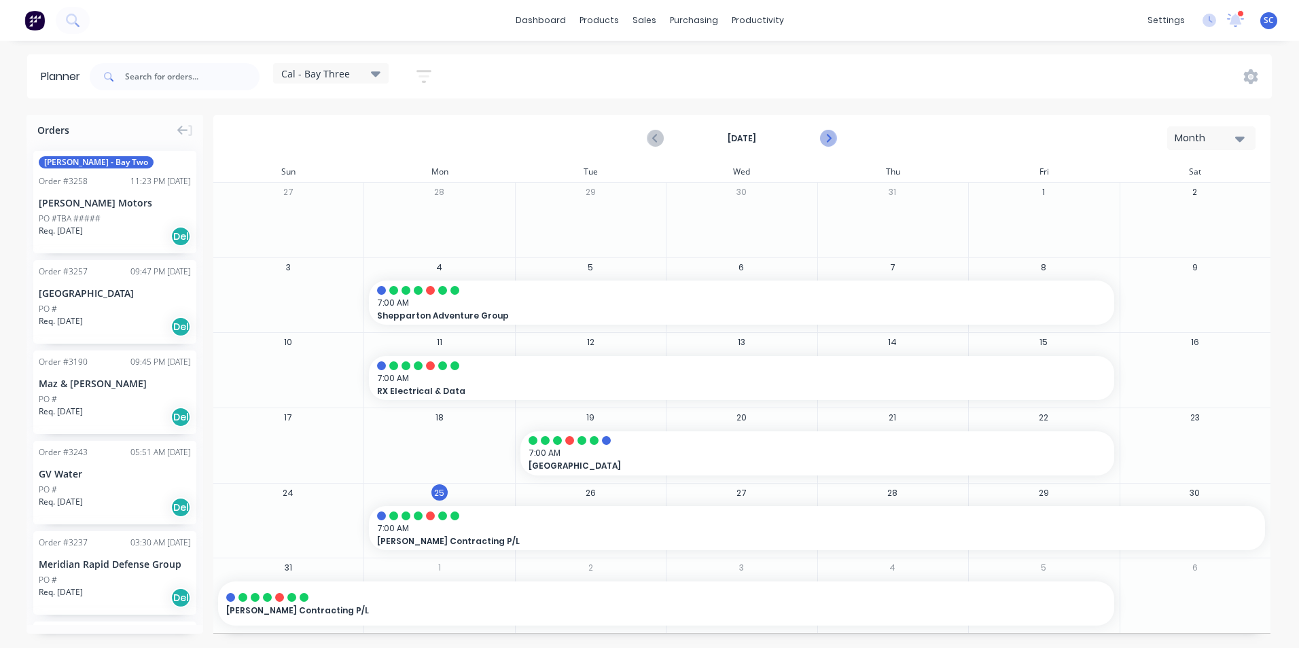
click at [829, 136] on icon "Next page" at bounding box center [828, 138] width 16 height 16
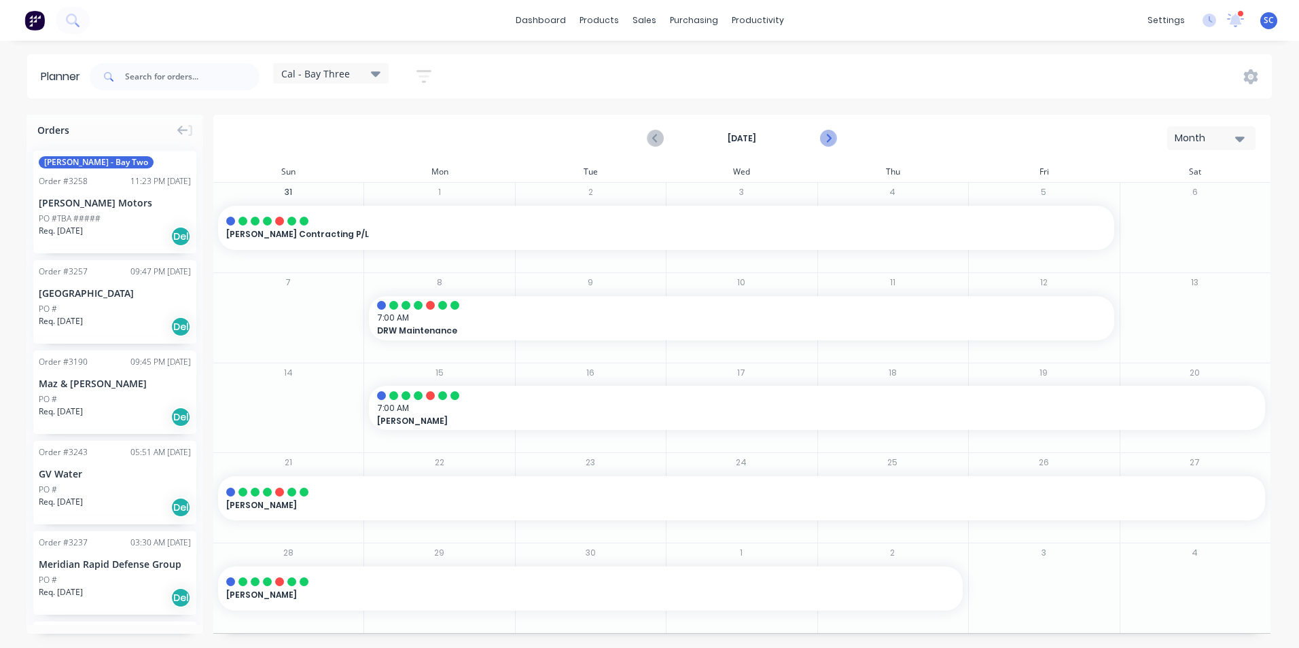
click at [824, 139] on icon "Next page" at bounding box center [828, 138] width 16 height 16
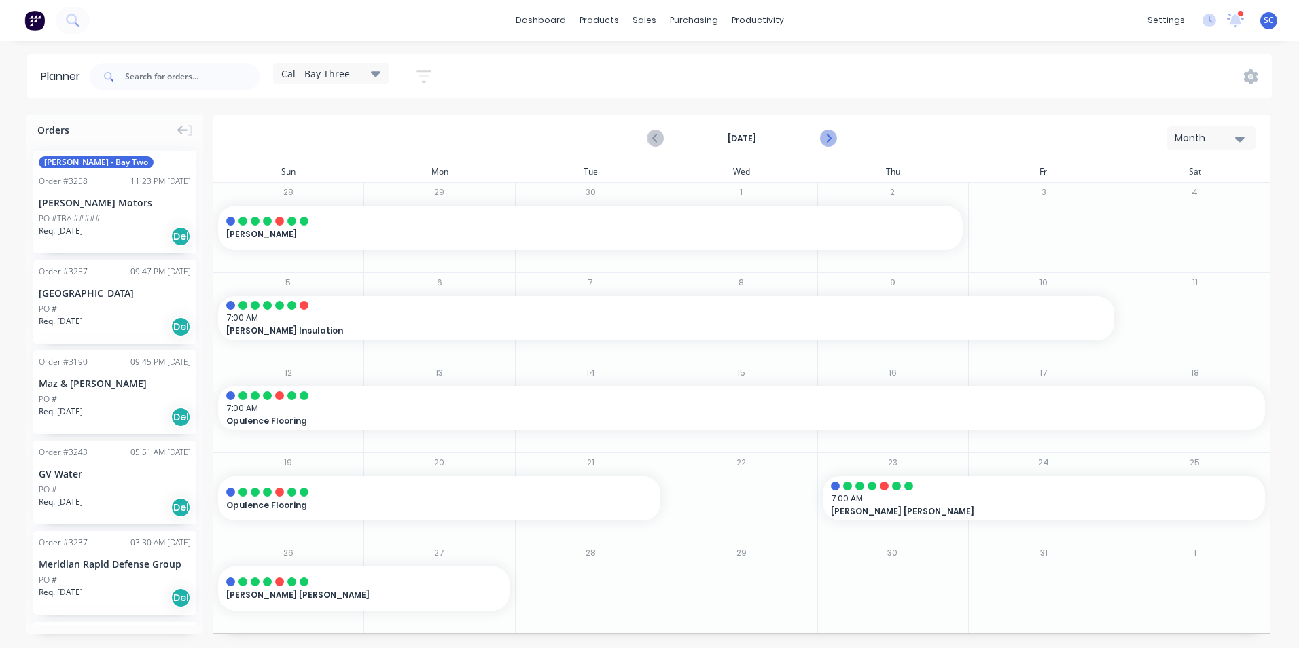
click at [826, 141] on icon "Next page" at bounding box center [828, 138] width 16 height 16
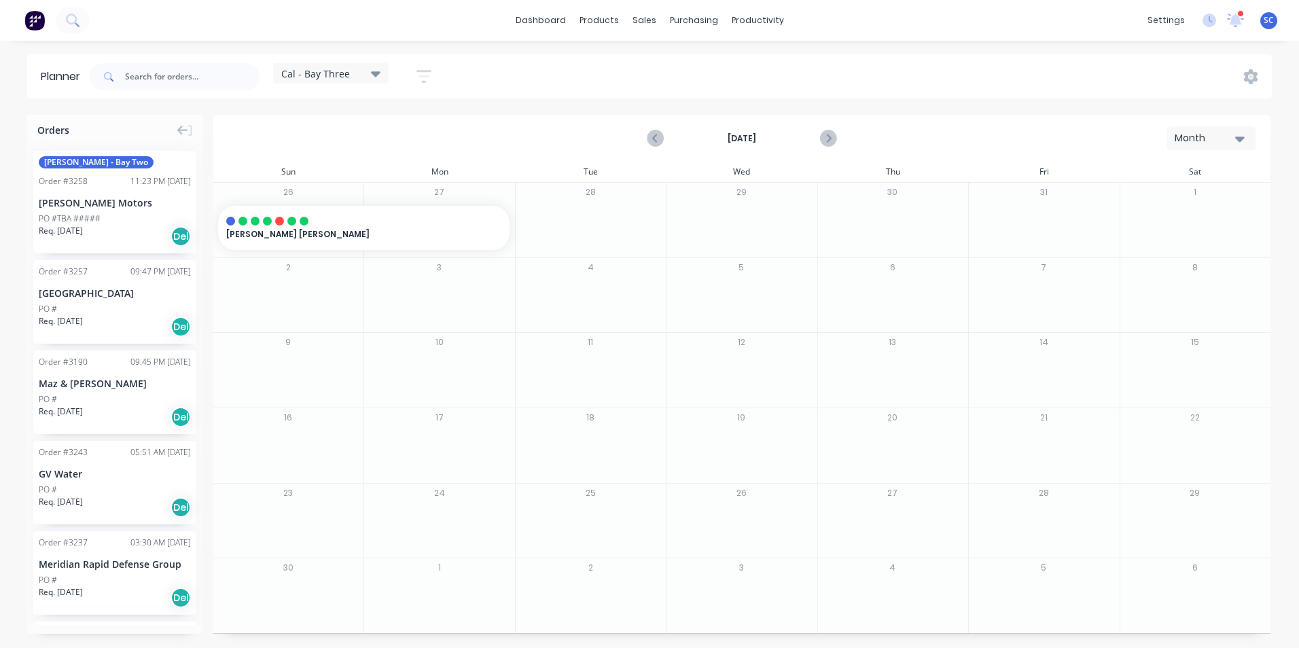
click at [376, 76] on icon at bounding box center [376, 73] width 10 height 15
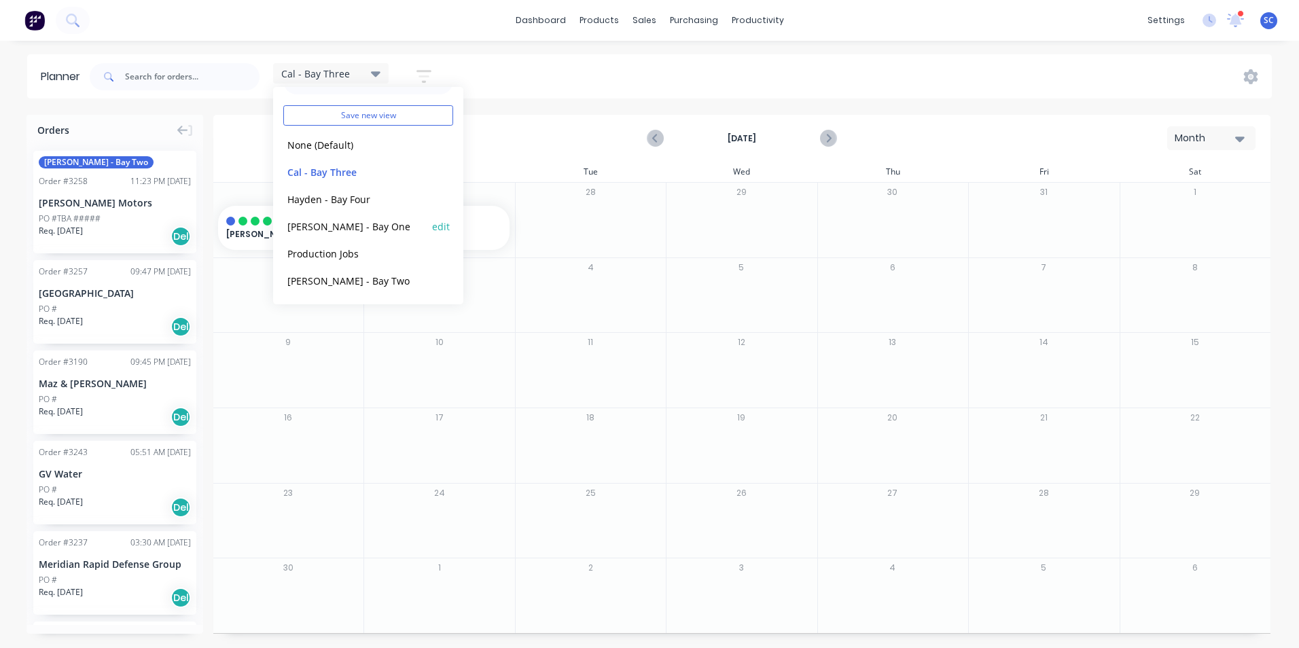
click at [328, 229] on button "[PERSON_NAME] - Bay One" at bounding box center [355, 226] width 145 height 16
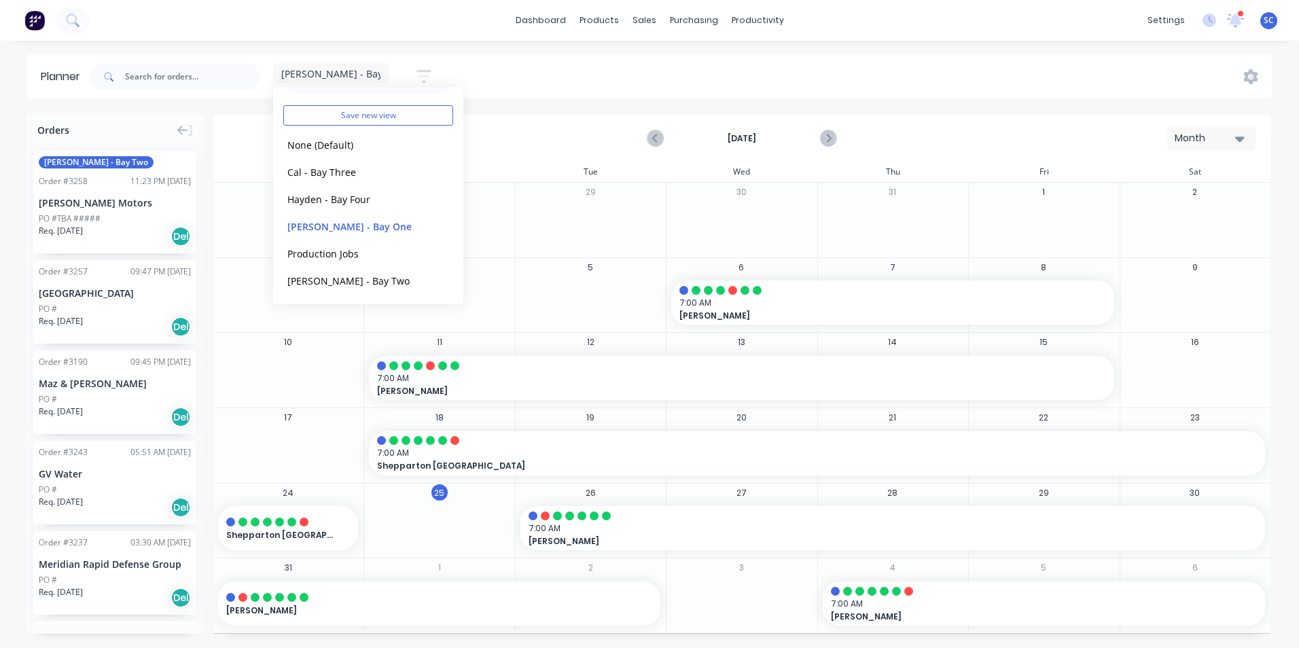
click at [672, 86] on div "[PERSON_NAME] - Bay One Save new view None (Default) edit Cal - Bay Three edit …" at bounding box center [679, 76] width 1185 height 41
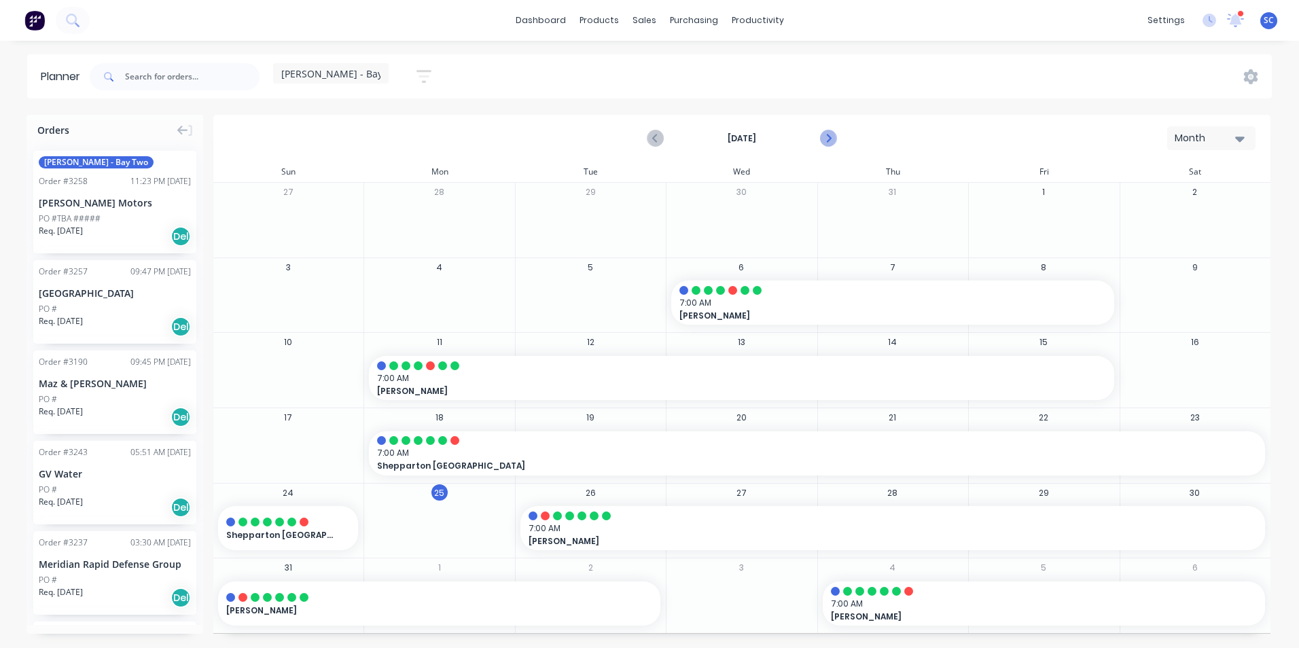
click at [830, 141] on icon "Next page" at bounding box center [828, 138] width 16 height 16
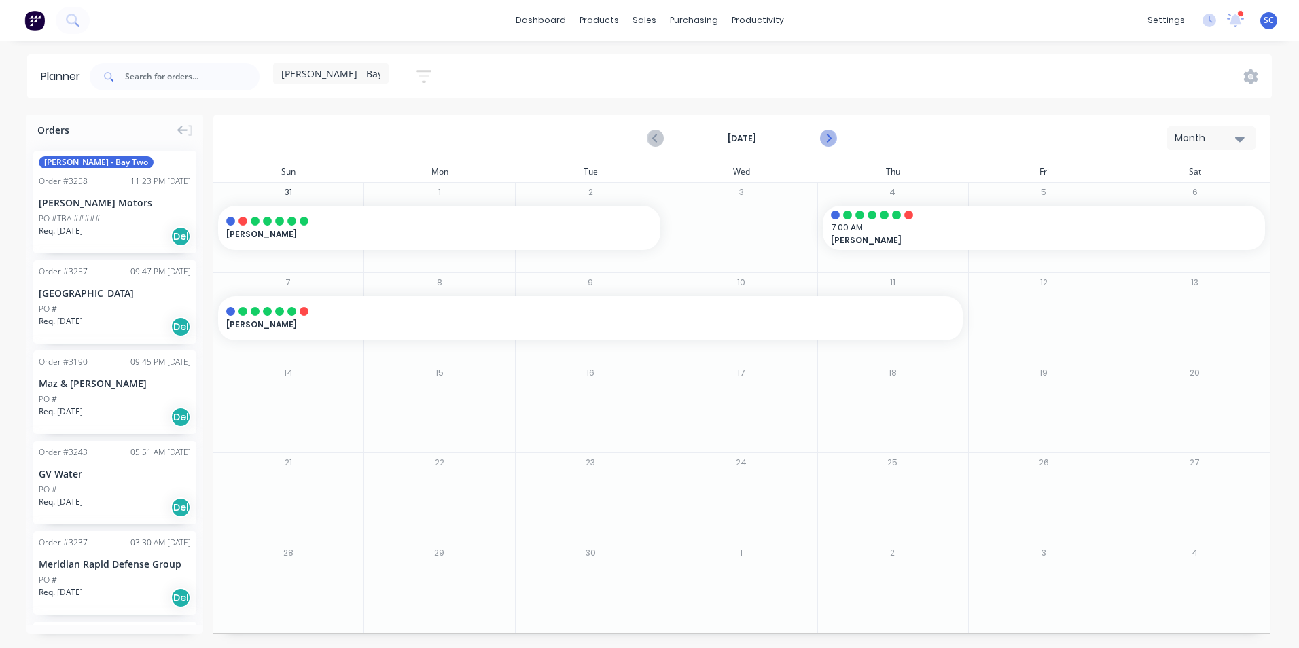
click at [832, 141] on icon "Next page" at bounding box center [828, 138] width 16 height 16
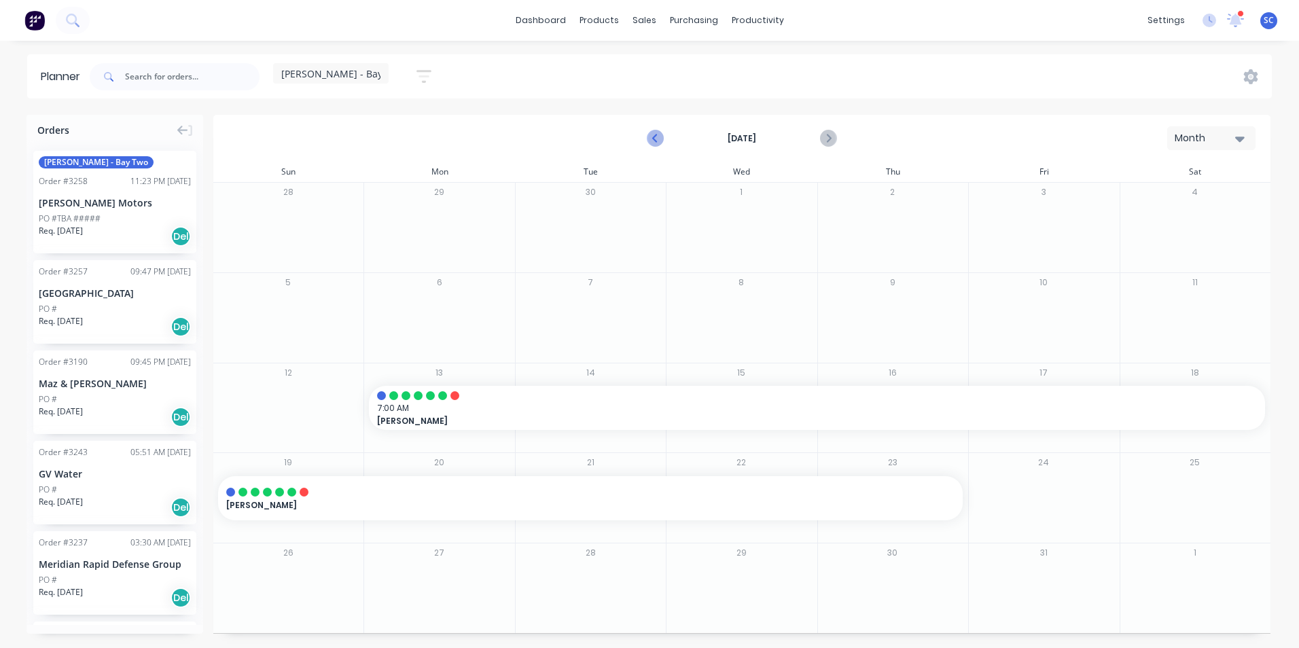
click at [653, 137] on icon "Previous page" at bounding box center [656, 138] width 16 height 16
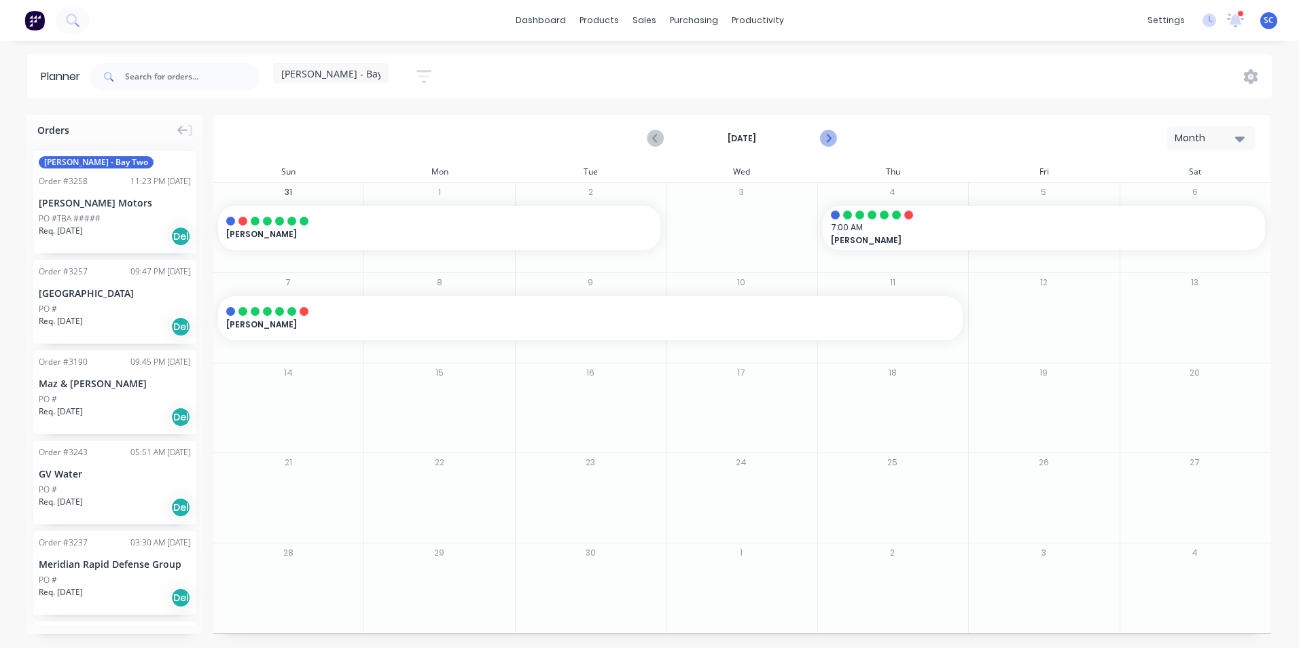
click at [826, 132] on icon "Next page" at bounding box center [828, 138] width 16 height 16
